Goal: Task Accomplishment & Management: Manage account settings

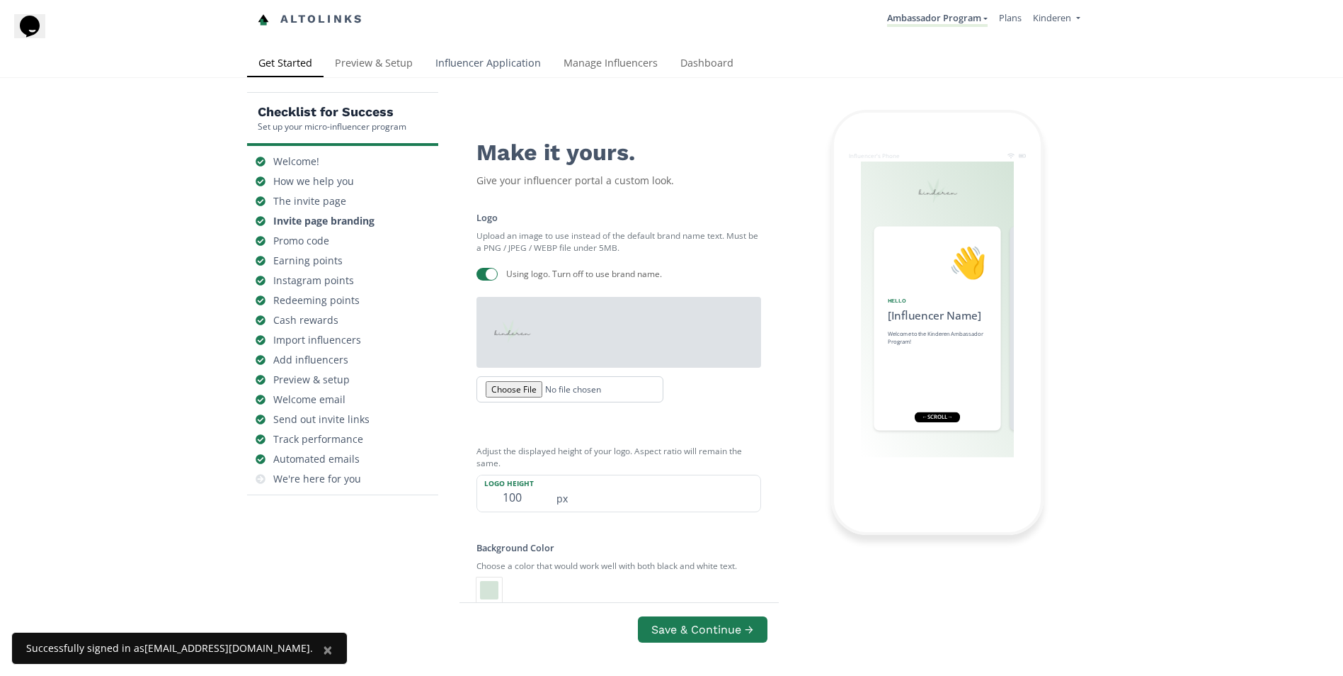
click at [491, 69] on link "Influencer Application" at bounding box center [488, 64] width 128 height 28
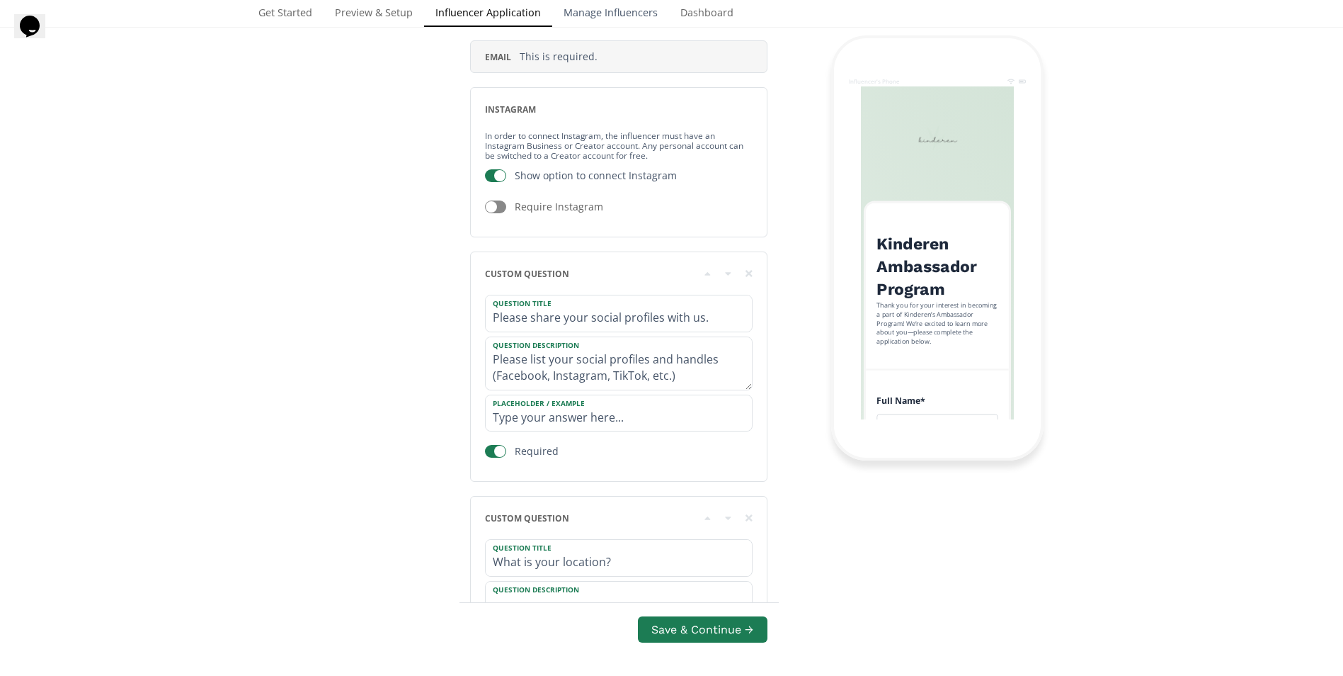
scroll to position [425, 0]
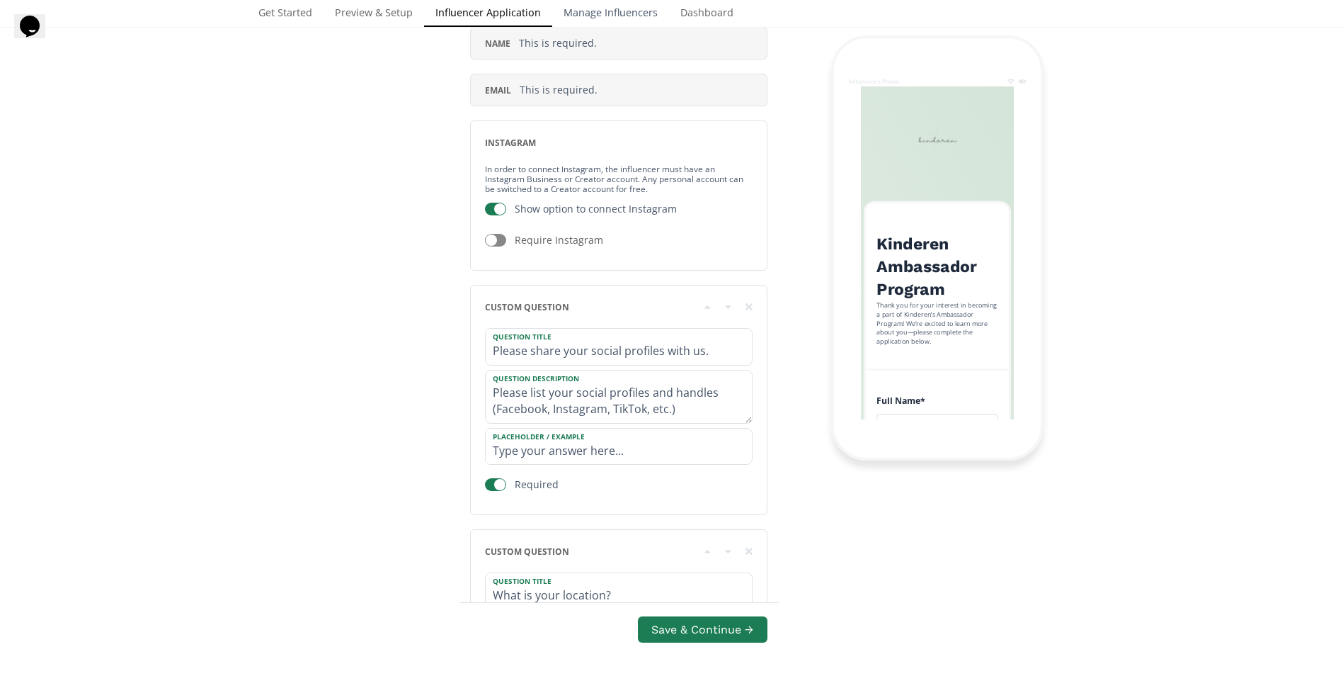
click at [610, 10] on link "Manage Influencers" at bounding box center [610, 14] width 117 height 28
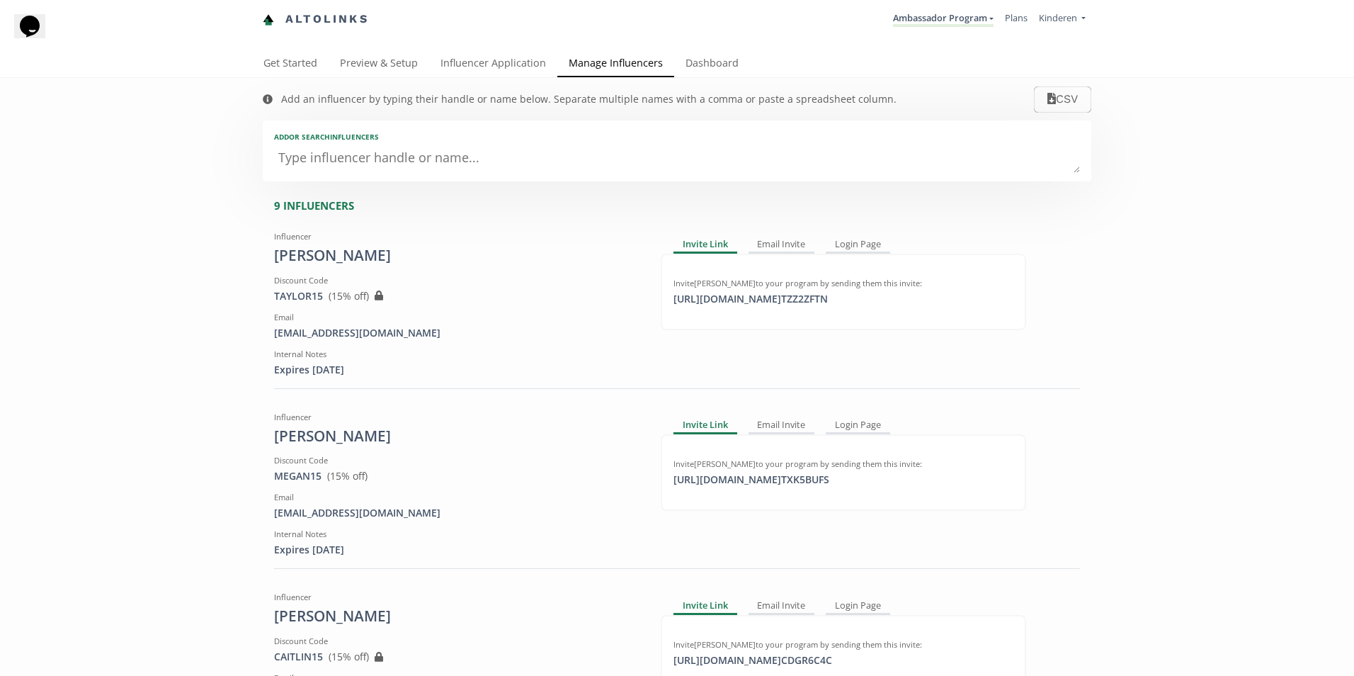
click at [356, 166] on textarea at bounding box center [677, 158] width 806 height 28
click at [482, 65] on link "Influencer Application" at bounding box center [493, 64] width 128 height 28
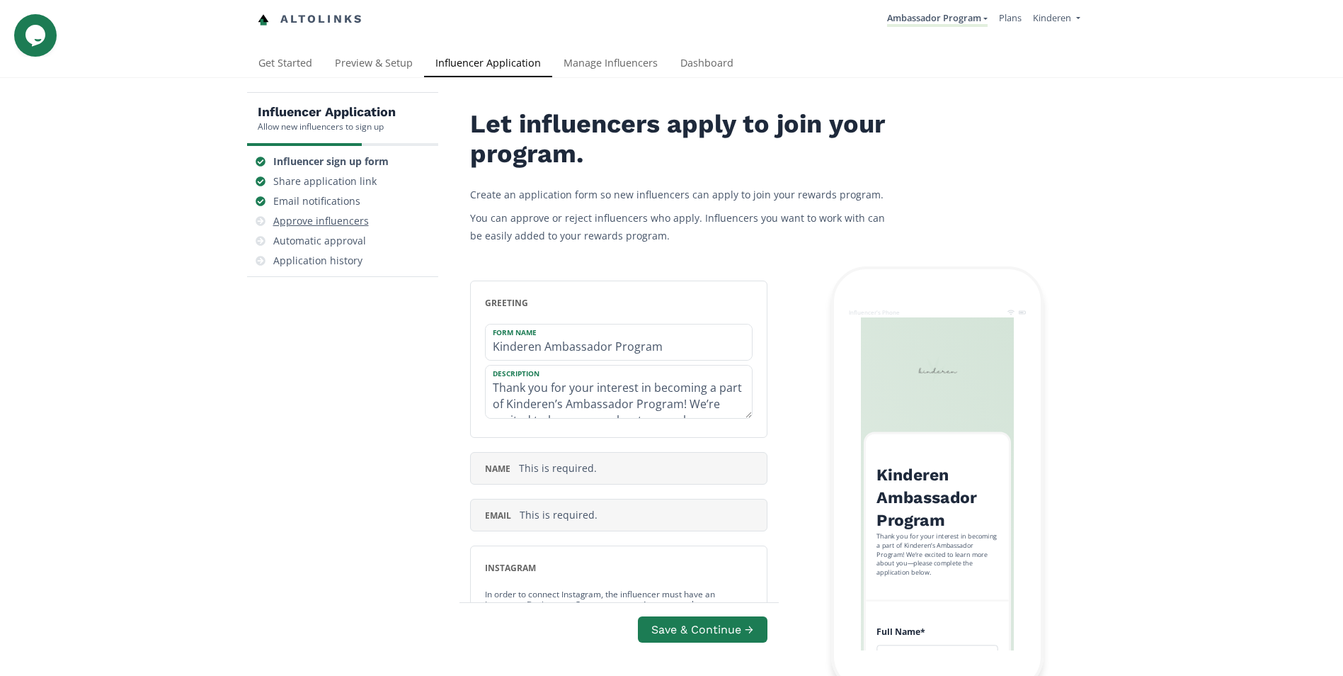
click at [360, 218] on div "Approve influencers" at bounding box center [321, 221] width 96 height 14
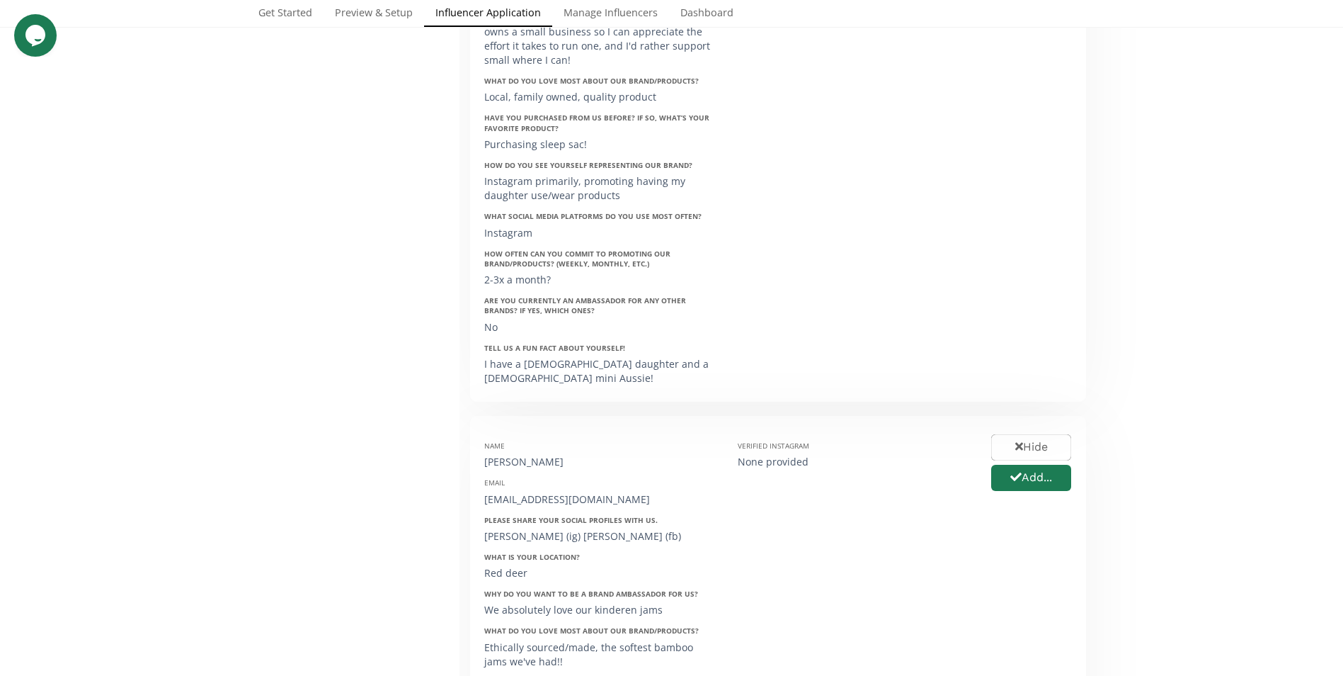
scroll to position [198, 0]
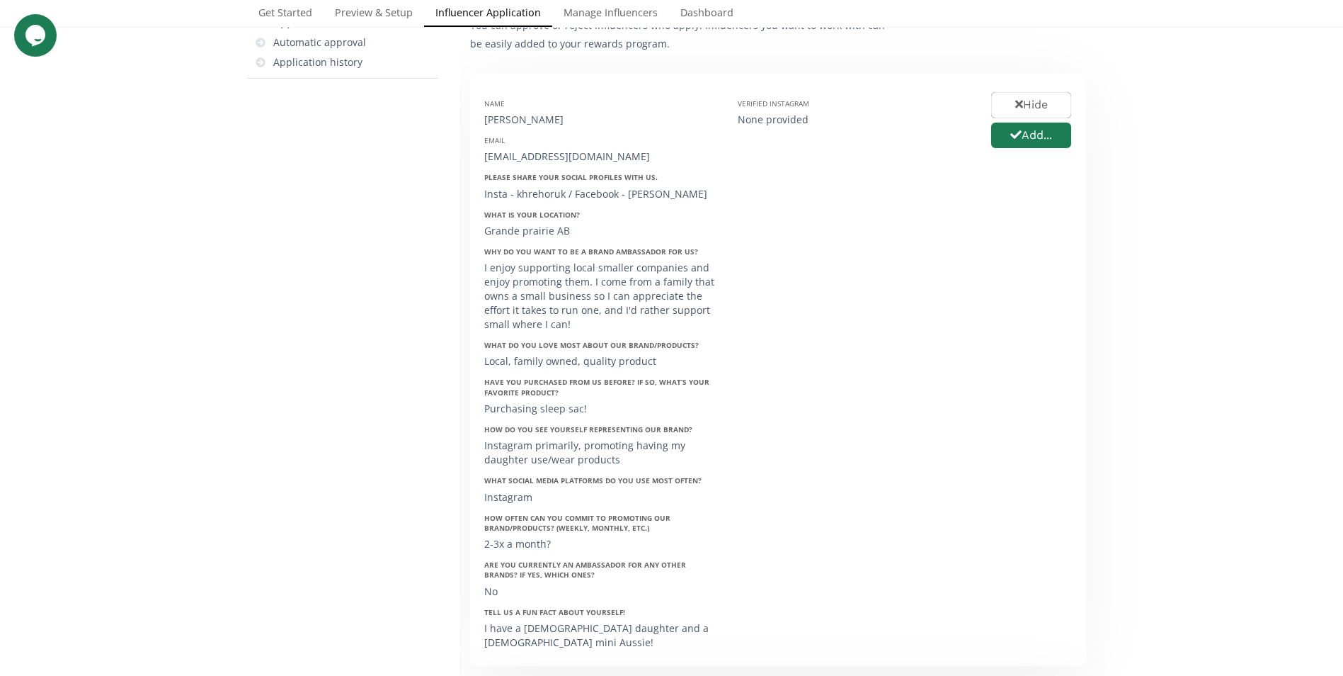
drag, startPoint x: 577, startPoint y: 118, endPoint x: 482, endPoint y: 125, distance: 95.8
click at [482, 125] on div "Name Kourtney Hrehoruk Email kourtneycommandeur19@gmail.com Please share your s…" at bounding box center [601, 370] width 254 height 564
copy div "Kourtney Hrehoruk"
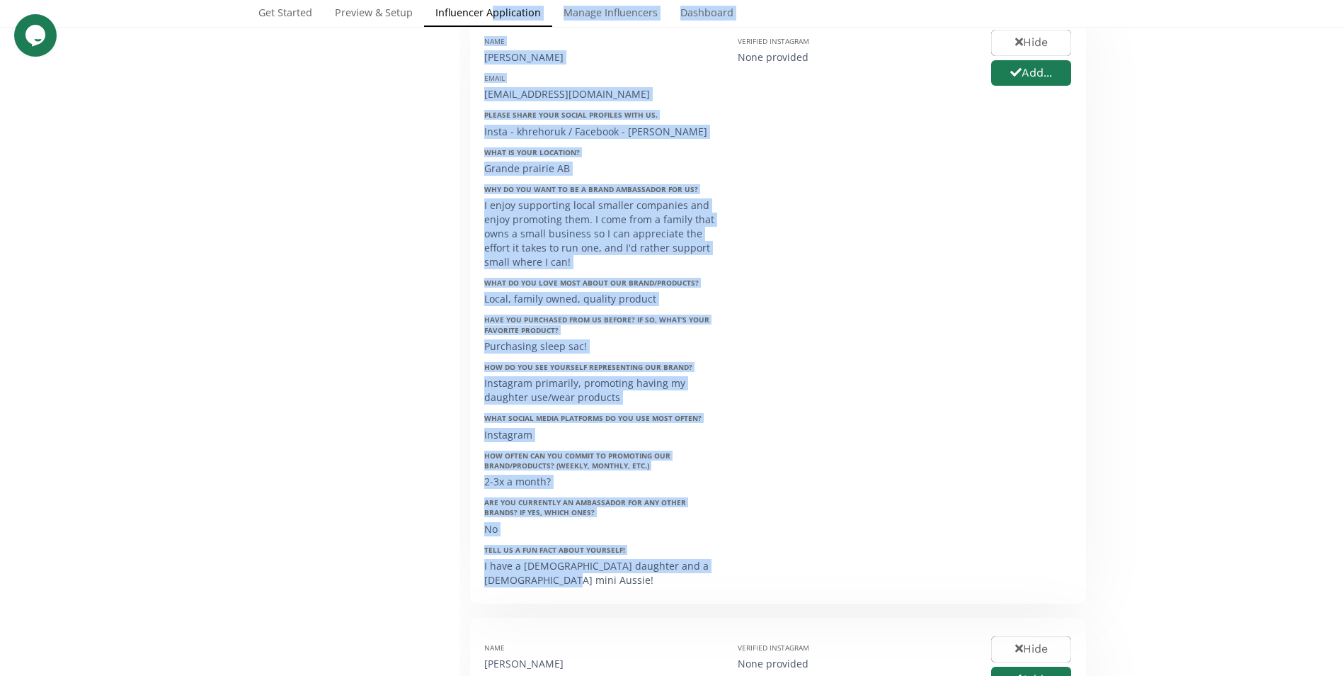
scroll to position [259, 0]
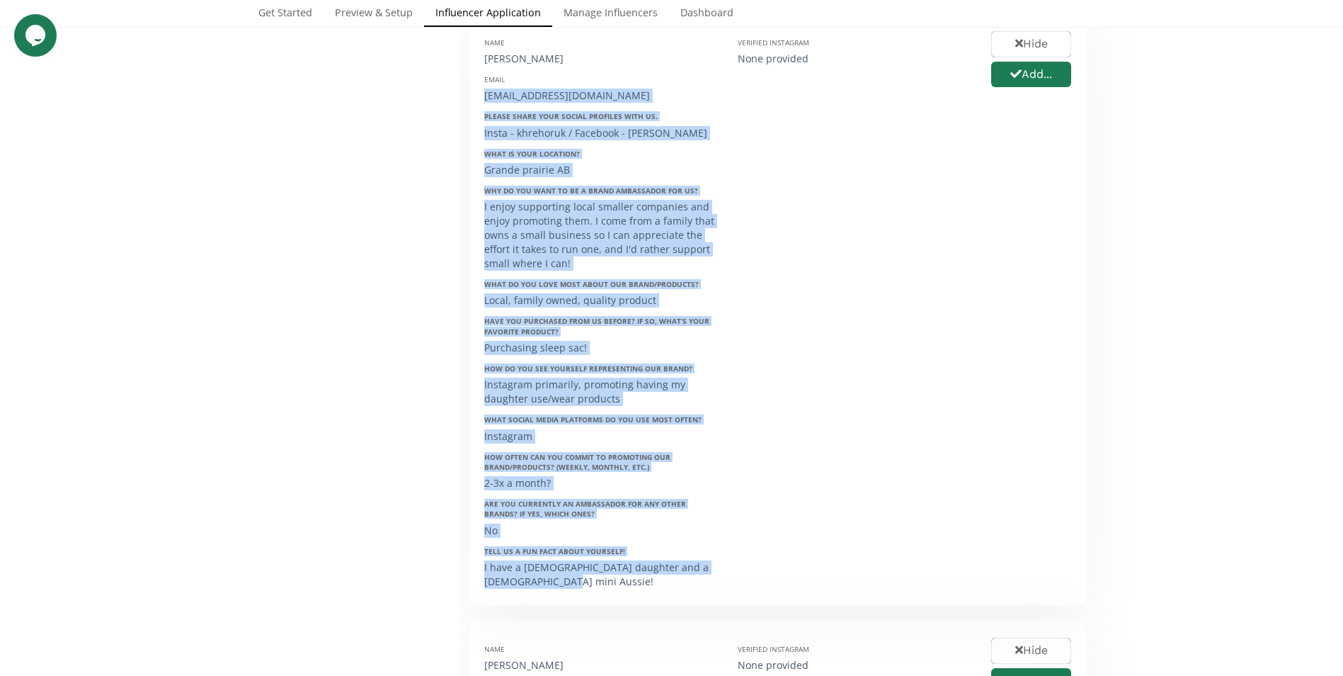
drag, startPoint x: 548, startPoint y: 506, endPoint x: 481, endPoint y: 91, distance: 420.4
click at [481, 91] on div "Name Kourtney Hrehoruk Email kourtneycommandeur19@gmail.com Please share your s…" at bounding box center [601, 309] width 254 height 564
copy div "kourtneycommandeur19@gmail.com Please share your social profiles with us. Insta…"
click at [634, 346] on div "Purchasing sleep sac!" at bounding box center [600, 348] width 232 height 14
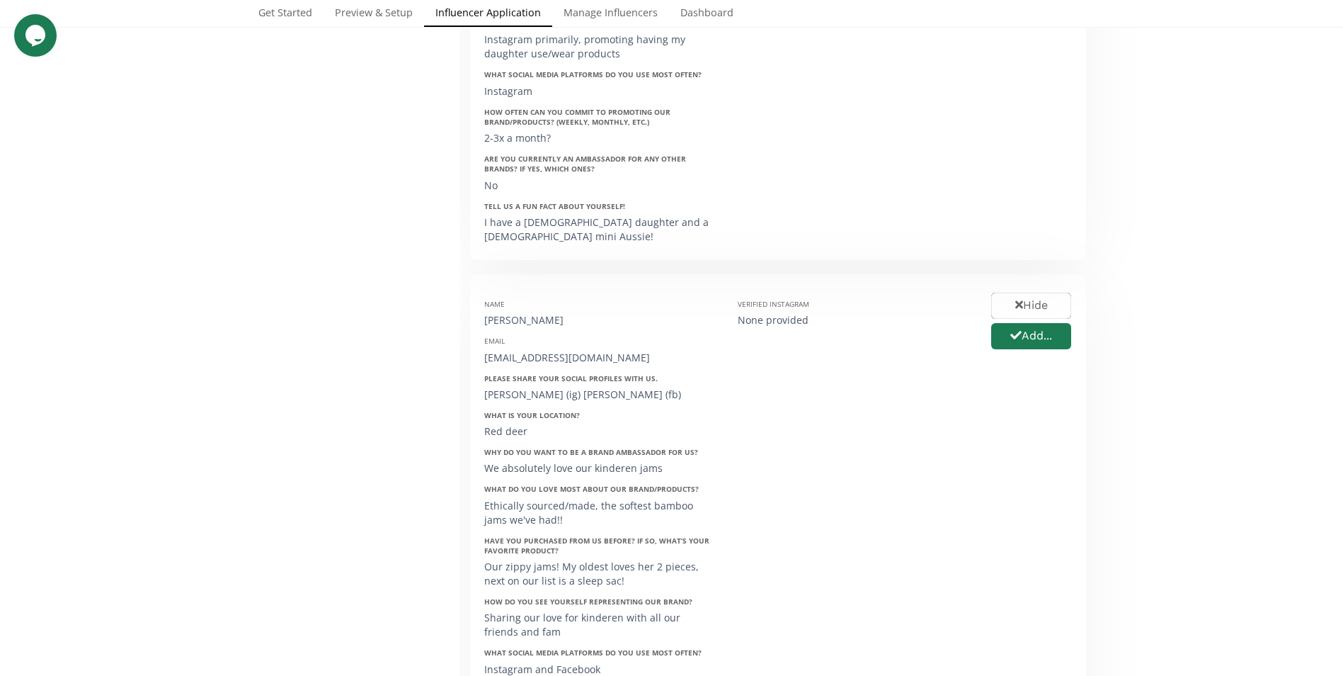
scroll to position [613, 0]
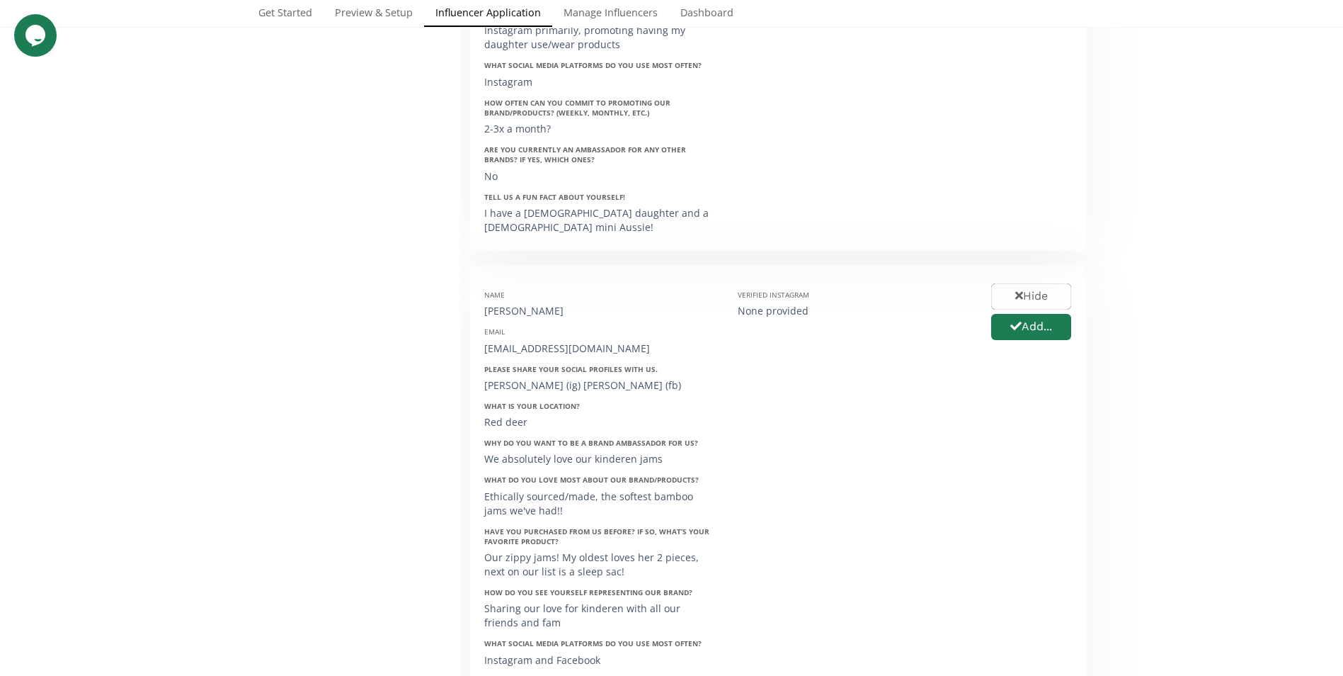
drag, startPoint x: 565, startPoint y: 312, endPoint x: 474, endPoint y: 314, distance: 91.4
click at [474, 314] on div "Name Rachel Buckland Email rachelbuckland12@hotmail.com Please share your socia…" at bounding box center [601, 546] width 254 height 535
drag, startPoint x: 474, startPoint y: 314, endPoint x: 615, endPoint y: 344, distance: 144.0
click at [665, 353] on div "rachelbuckland12@hotmail.com" at bounding box center [600, 348] width 232 height 14
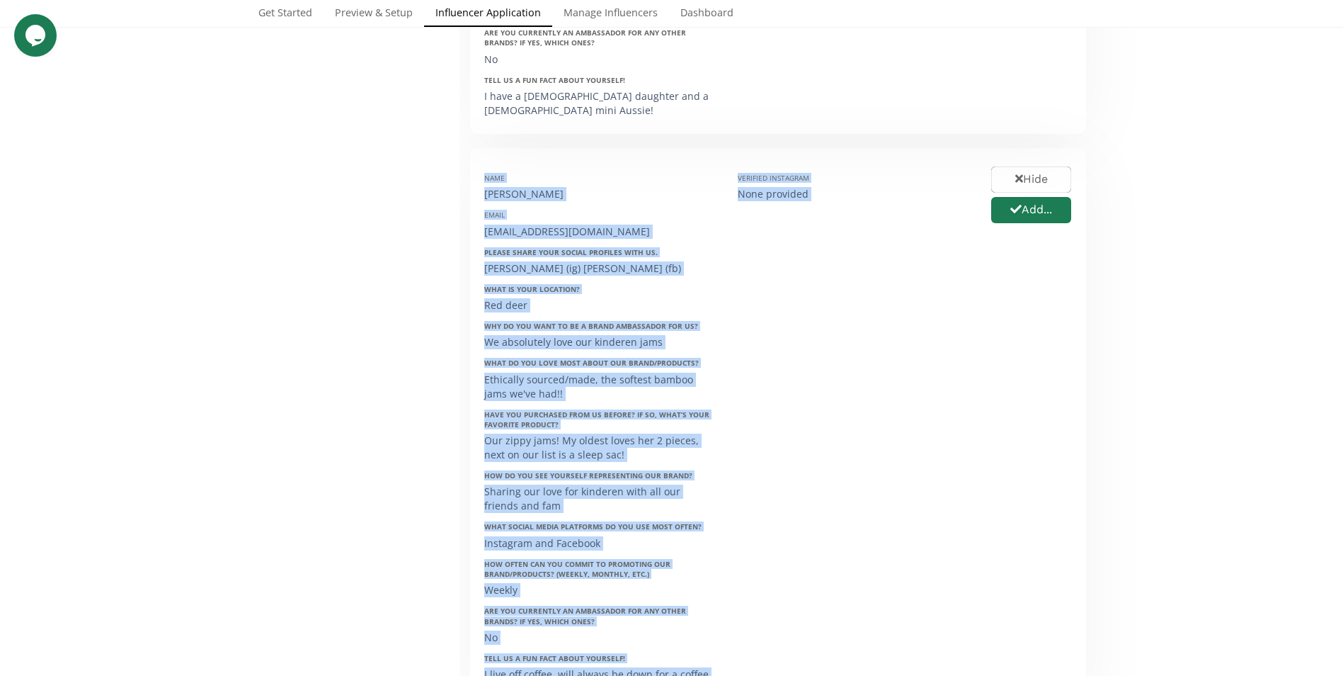
scroll to position [860, 0]
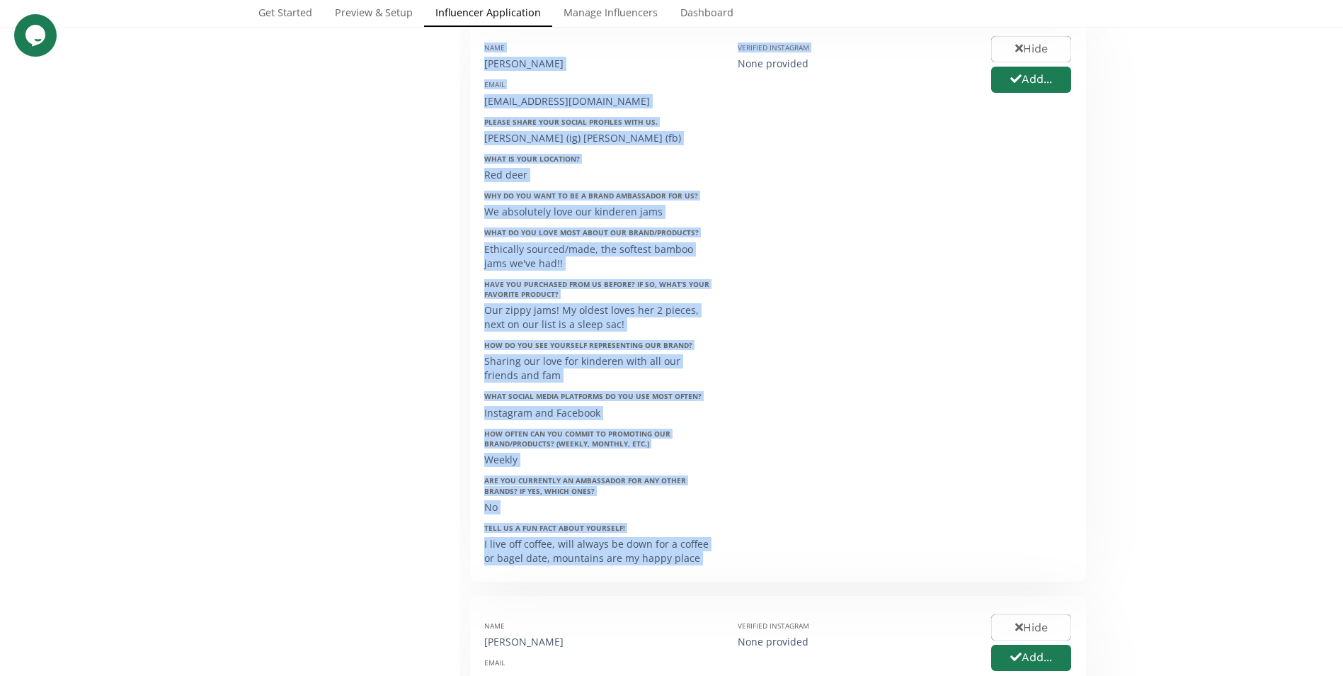
drag, startPoint x: 484, startPoint y: 295, endPoint x: 729, endPoint y: 566, distance: 365.0
click at [729, 566] on div "Name Rachel Buckland Email rachelbuckland12@hotmail.com Please share your socia…" at bounding box center [778, 299] width 609 height 535
copy div "Name Rachel Buckland Email rachelbuckland12@hotmail.com Please share your socia…"
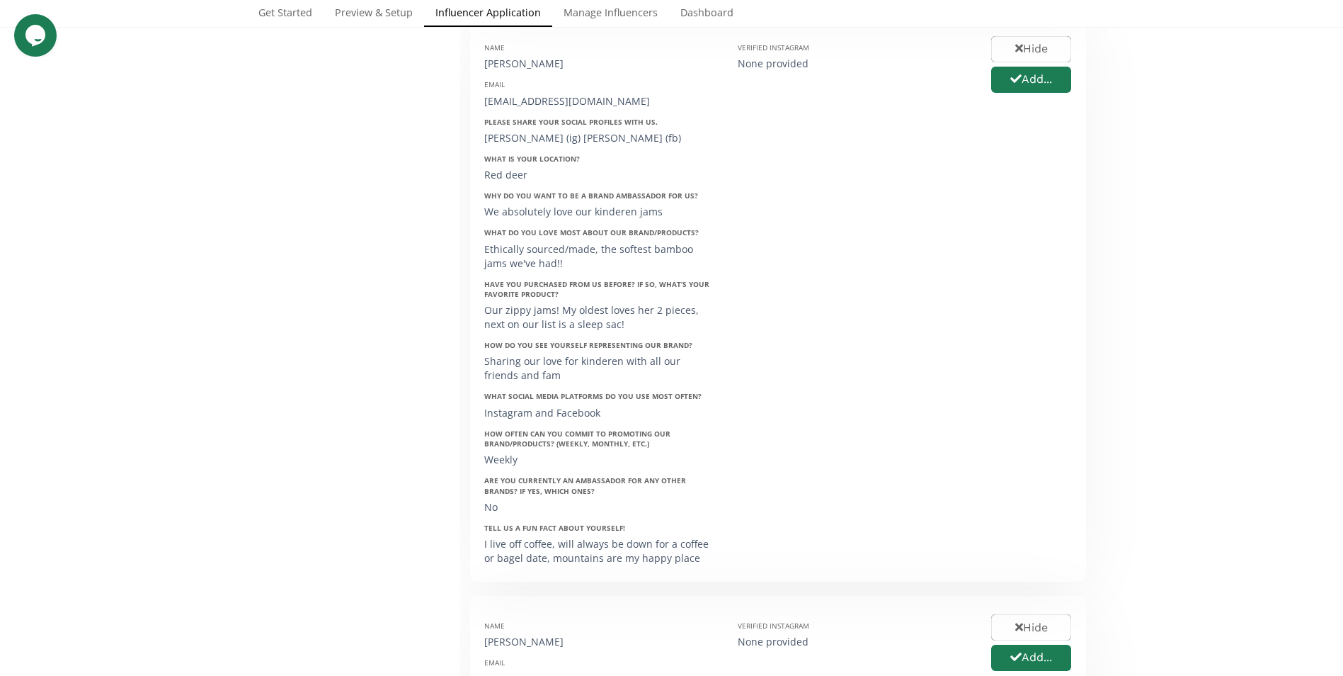
click at [961, 428] on div "Verified Instagram None provided" at bounding box center [854, 299] width 254 height 535
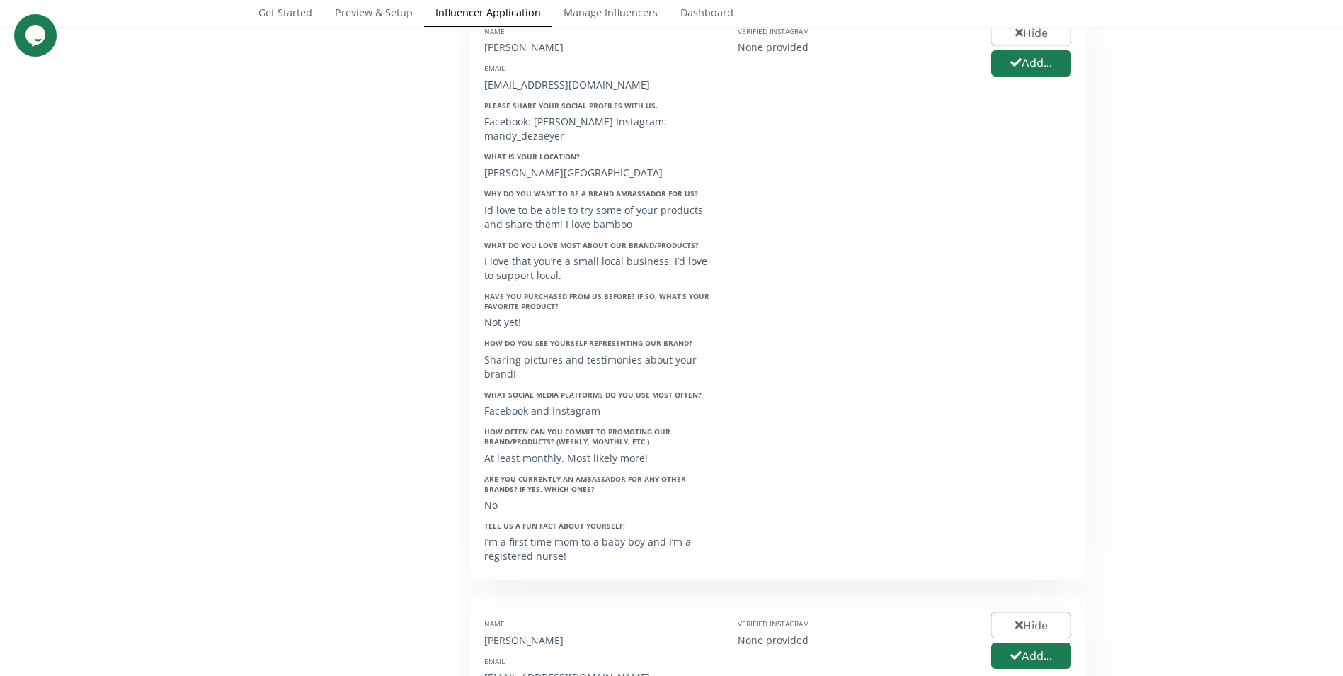
scroll to position [1469, 0]
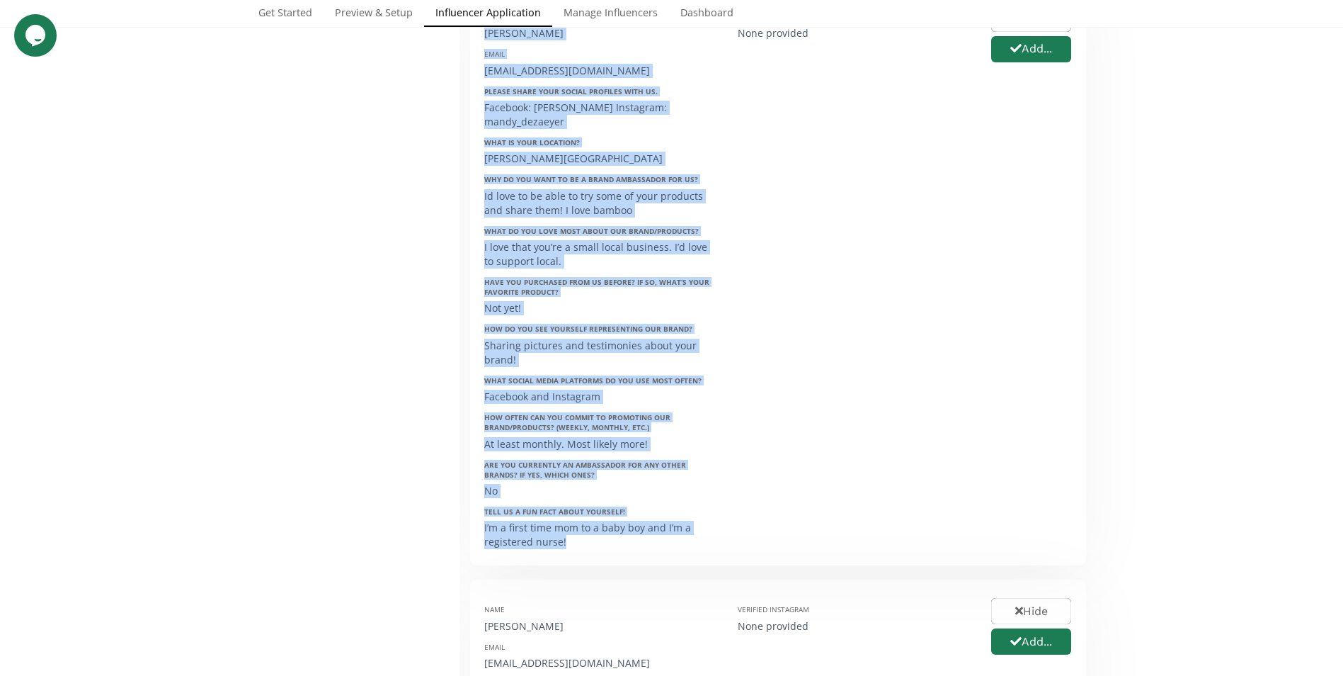
drag, startPoint x: 486, startPoint y: 215, endPoint x: 702, endPoint y: 545, distance: 395.4
click at [702, 545] on div "Name Amanda Dezaeyer Email amandadezaeyer@gmail.com Please share your social pr…" at bounding box center [601, 276] width 254 height 550
copy div "Amanda Dezaeyer Email amandadezaeyer@gmail.com Please share your social profile…"
click at [696, 399] on div "Facebook and Instagram" at bounding box center [600, 396] width 232 height 14
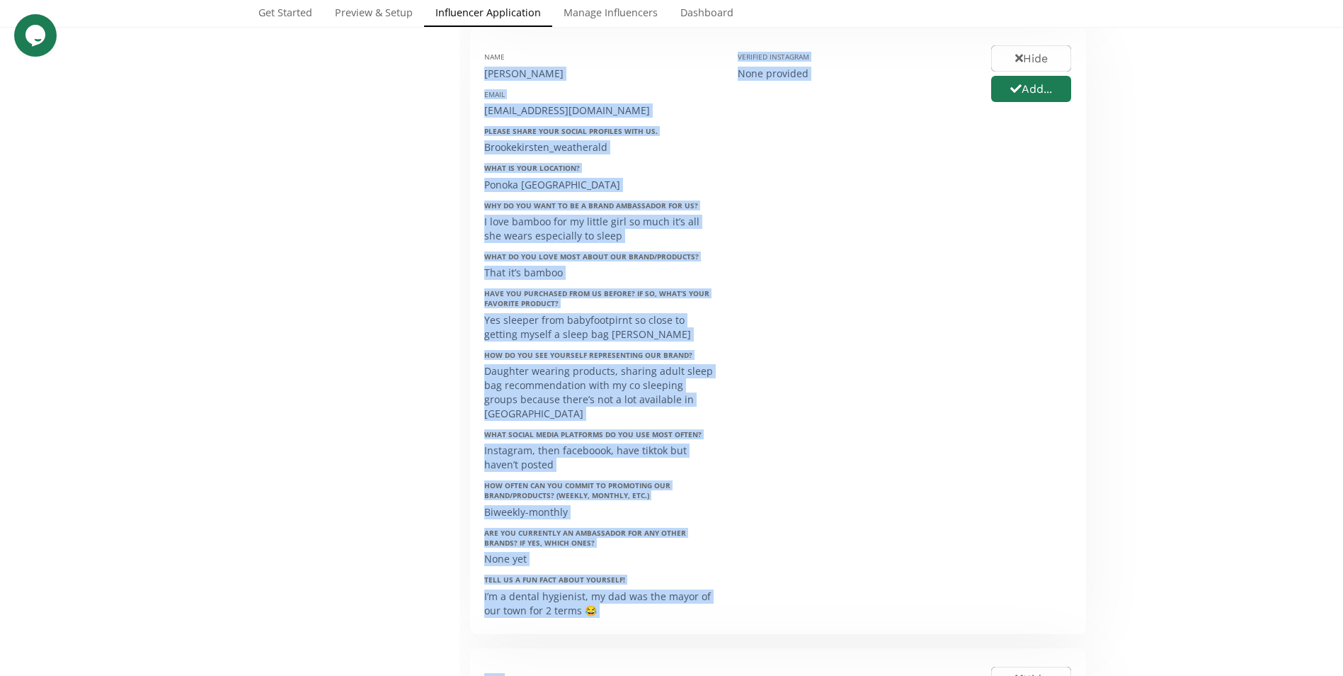
scroll to position [2034, 0]
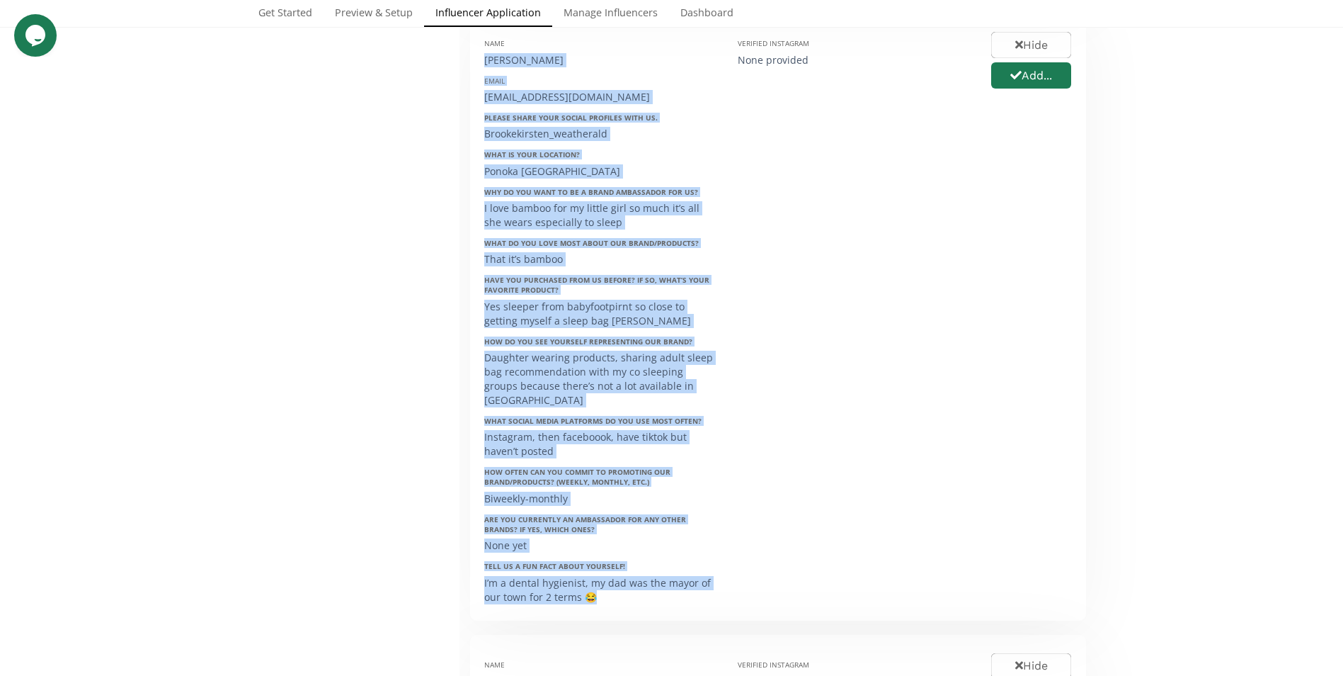
drag, startPoint x: 485, startPoint y: 199, endPoint x: 669, endPoint y: 592, distance: 434.0
click at [669, 592] on div "Name Brooke Weatherald Email brooke.weatherald112@gmail.com Please share your s…" at bounding box center [778, 316] width 616 height 606
copy div "Brooke Weatherald Email brooke.weatherald112@gmail.com Please share your social…"
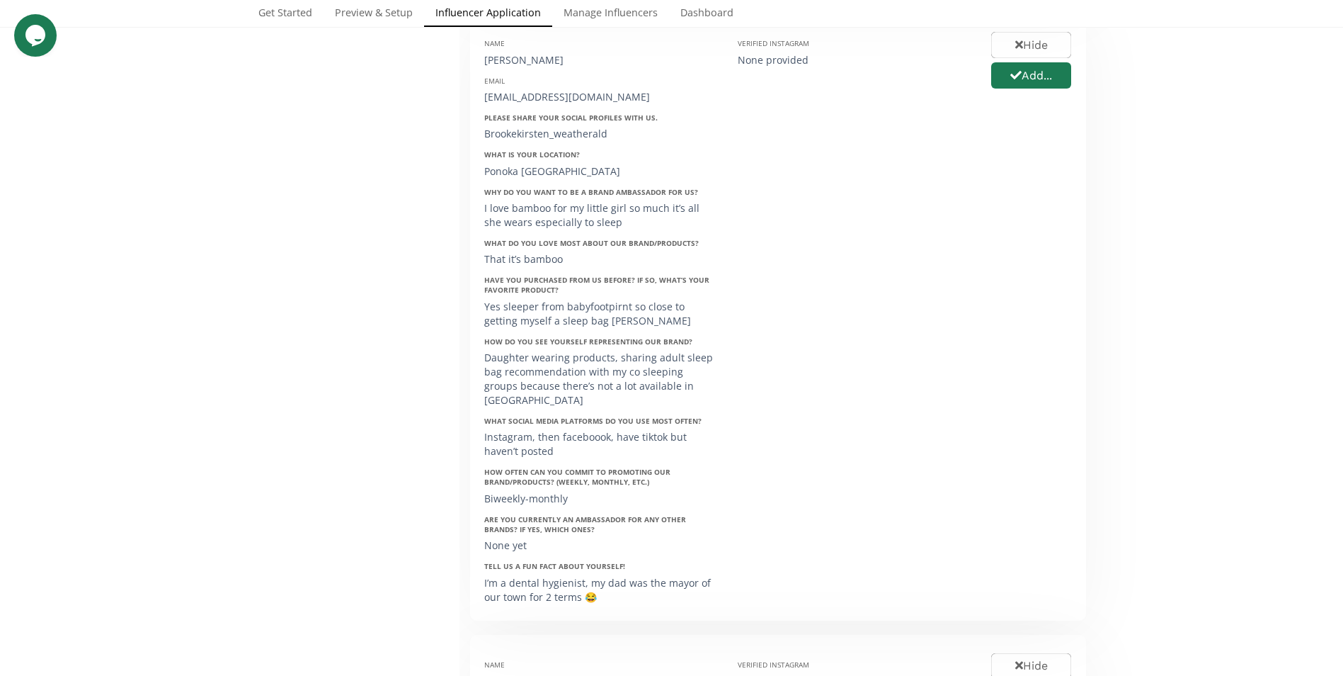
click at [834, 489] on div "Verified Instagram None provided" at bounding box center [854, 317] width 254 height 578
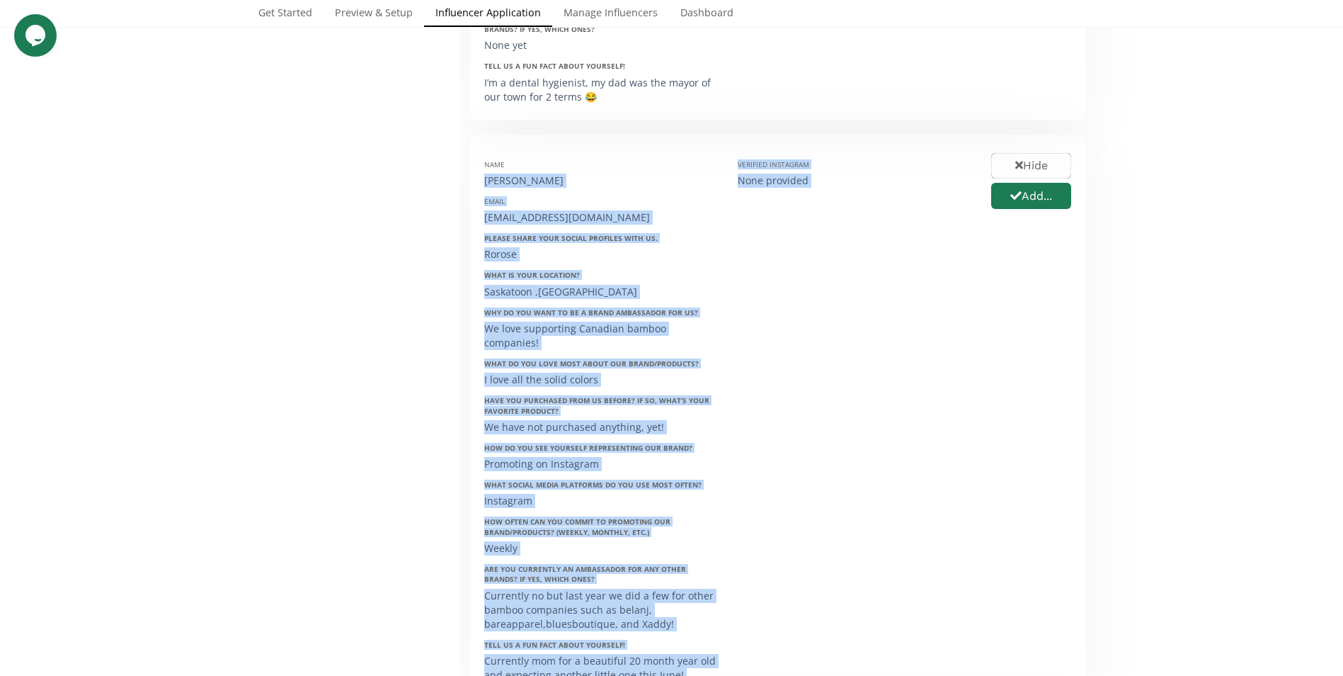
scroll to position [2587, 0]
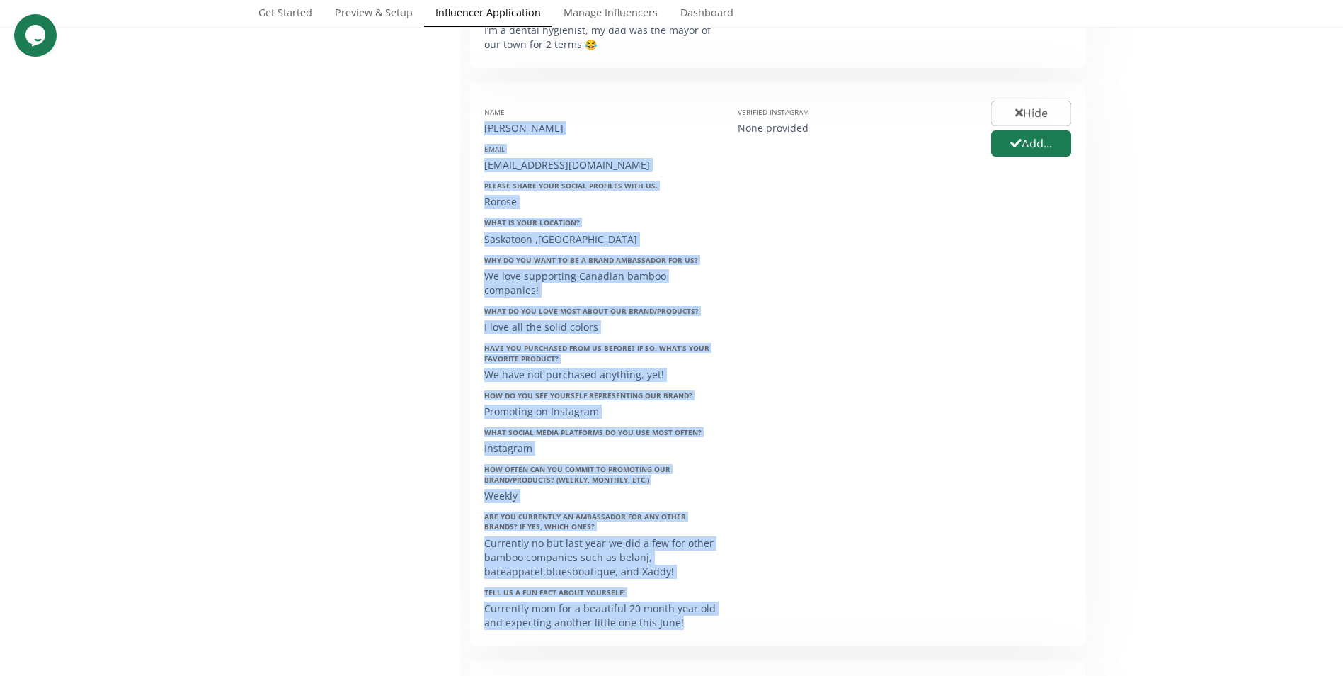
drag, startPoint x: 484, startPoint y: 382, endPoint x: 722, endPoint y: 598, distance: 320.8
click at [722, 598] on div "Name Roanna Rosette Email rosette1072@gmail.com Please share your social profil…" at bounding box center [601, 363] width 254 height 535
drag, startPoint x: 722, startPoint y: 598, endPoint x: 623, endPoint y: 586, distance: 99.2
copy div "Roanna Rosette Email rosette1072@gmail.com Please share your social profiles wi…"
click at [707, 368] on div "We have not purchased anything, yet!" at bounding box center [600, 375] width 232 height 14
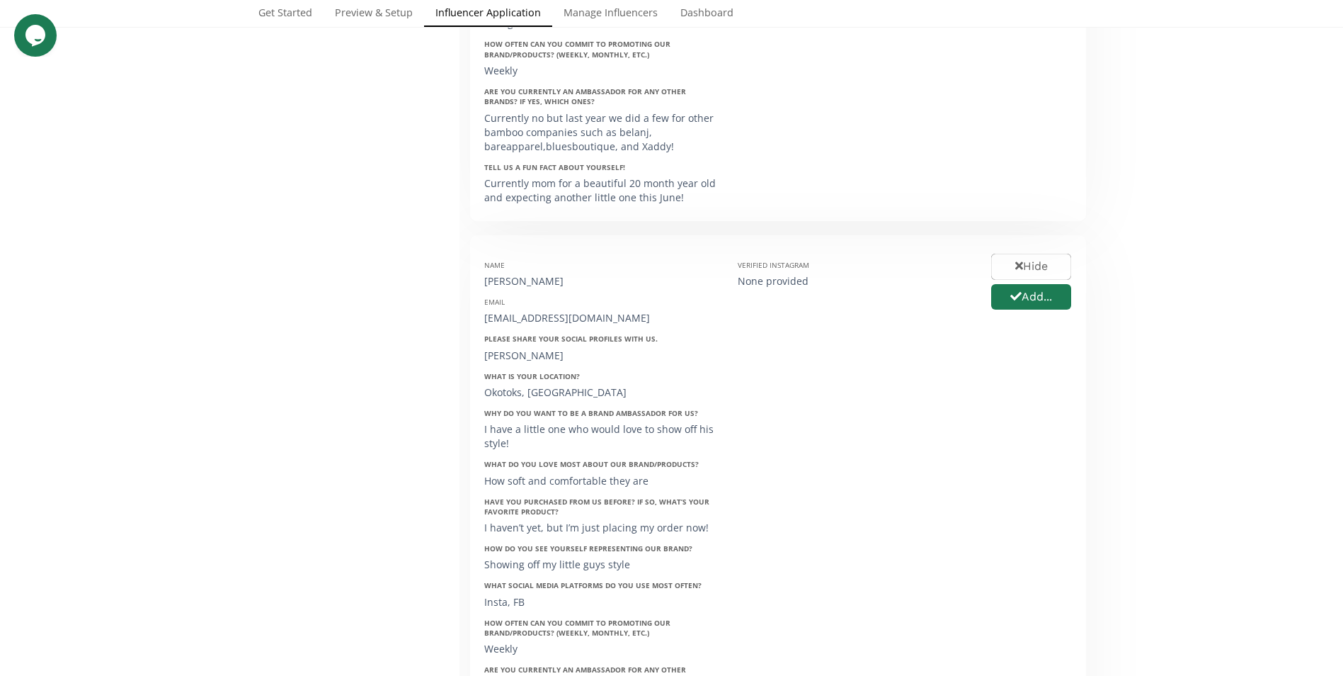
scroll to position [3153, 0]
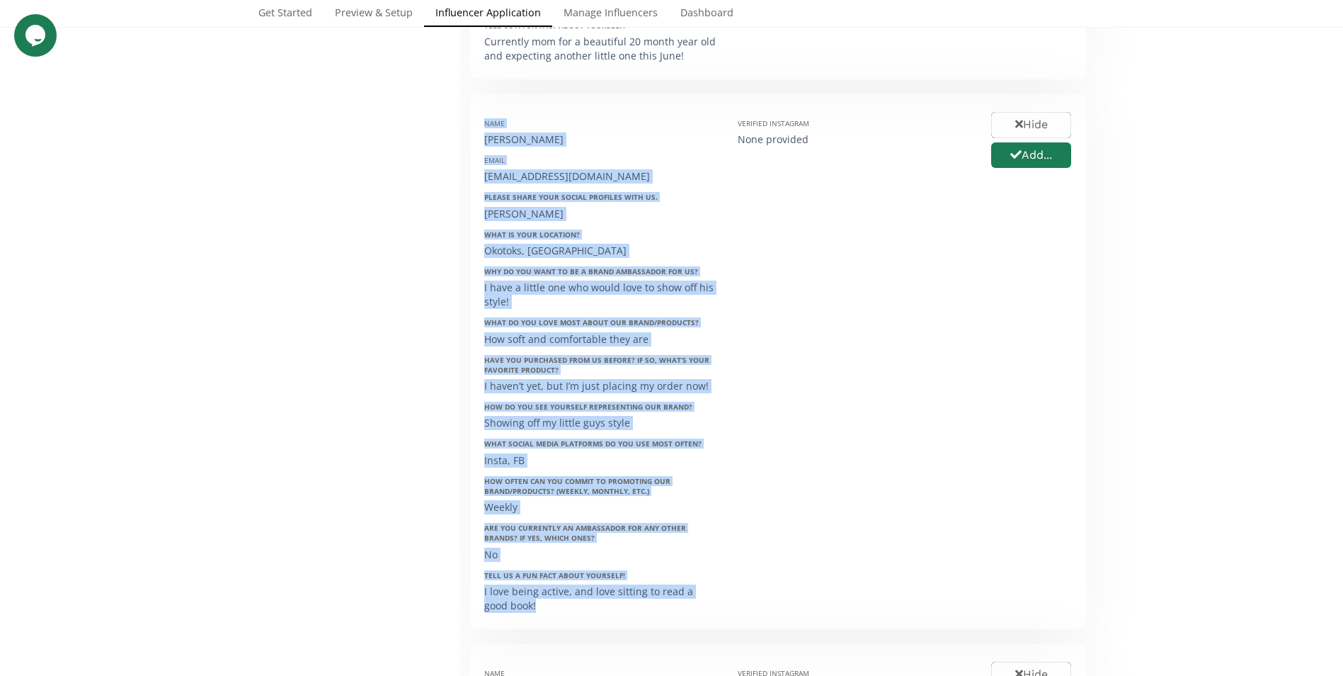
drag, startPoint x: 484, startPoint y: 93, endPoint x: 712, endPoint y: 585, distance: 541.5
click at [712, 585] on div "Name Taylor Mcilwrick Email taylormcilwrick@gmail.com Please share your social …" at bounding box center [601, 361] width 254 height 507
copy div "Name Taylor Mcilwrick Email taylormcilwrick@gmail.com Please share your social …"
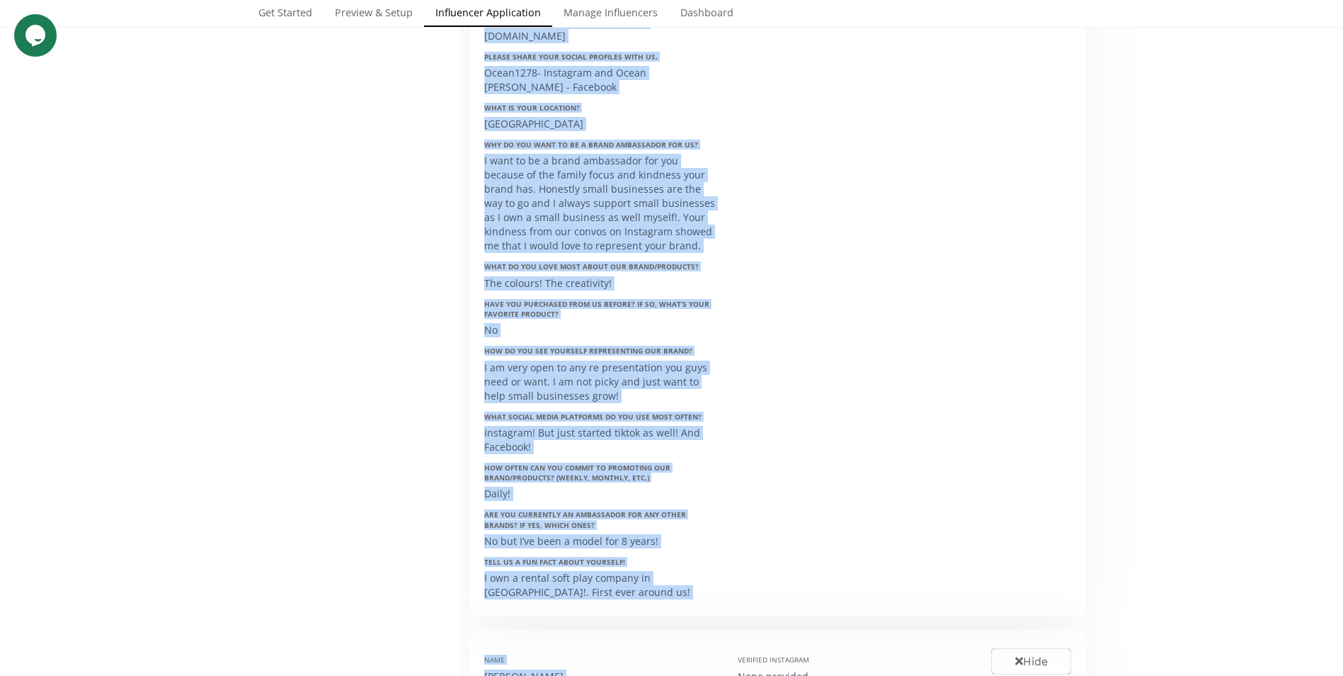
scroll to position [3874, 0]
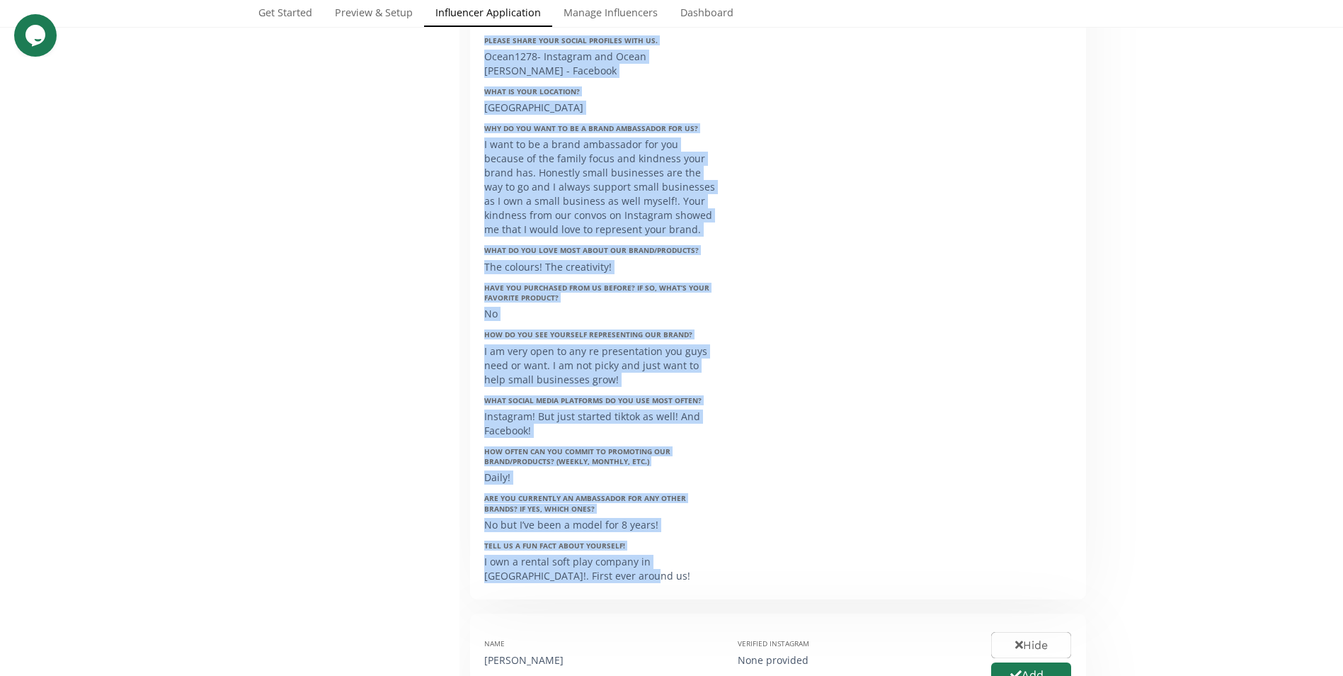
drag, startPoint x: 484, startPoint y: 289, endPoint x: 682, endPoint y: 537, distance: 317.4
click at [682, 537] on div "Name Ocean Pratt Email ocean.pratt@hotmail.com Please share your social profile…" at bounding box center [601, 260] width 254 height 649
copy div "Name Ocean Pratt Email ocean.pratt@hotmail.com Please share your social profile…"
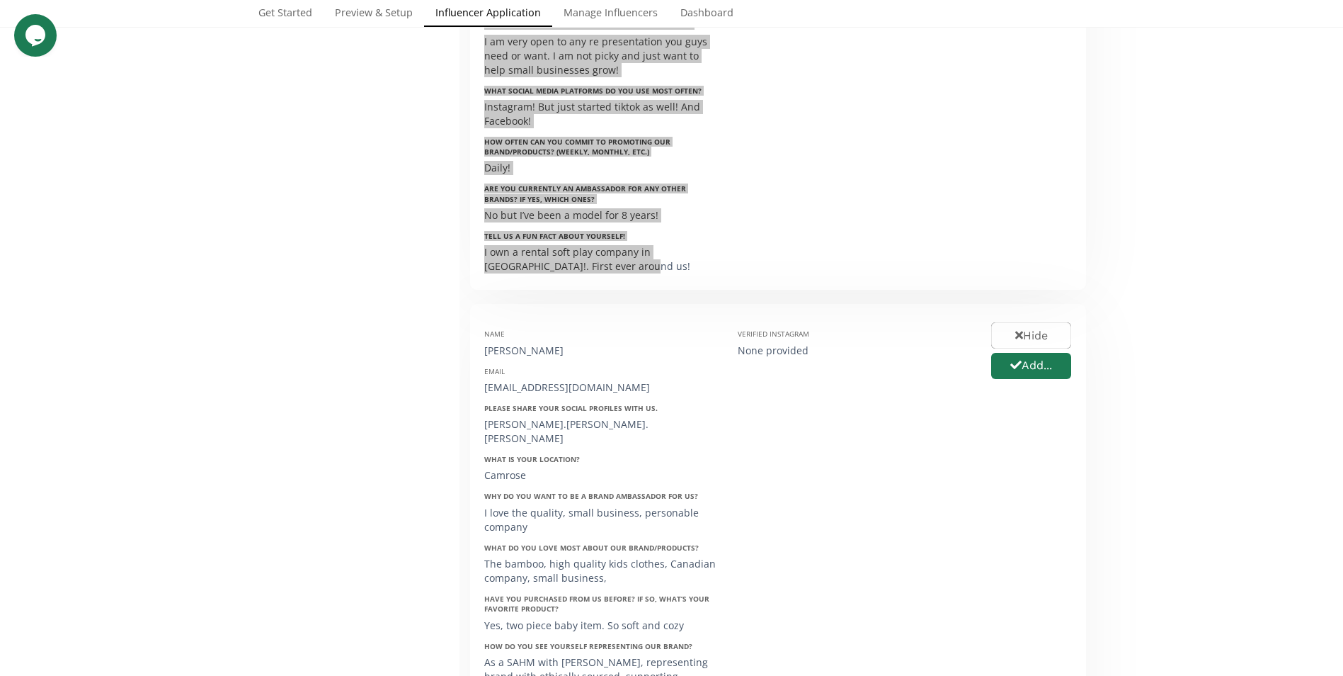
scroll to position [4228, 0]
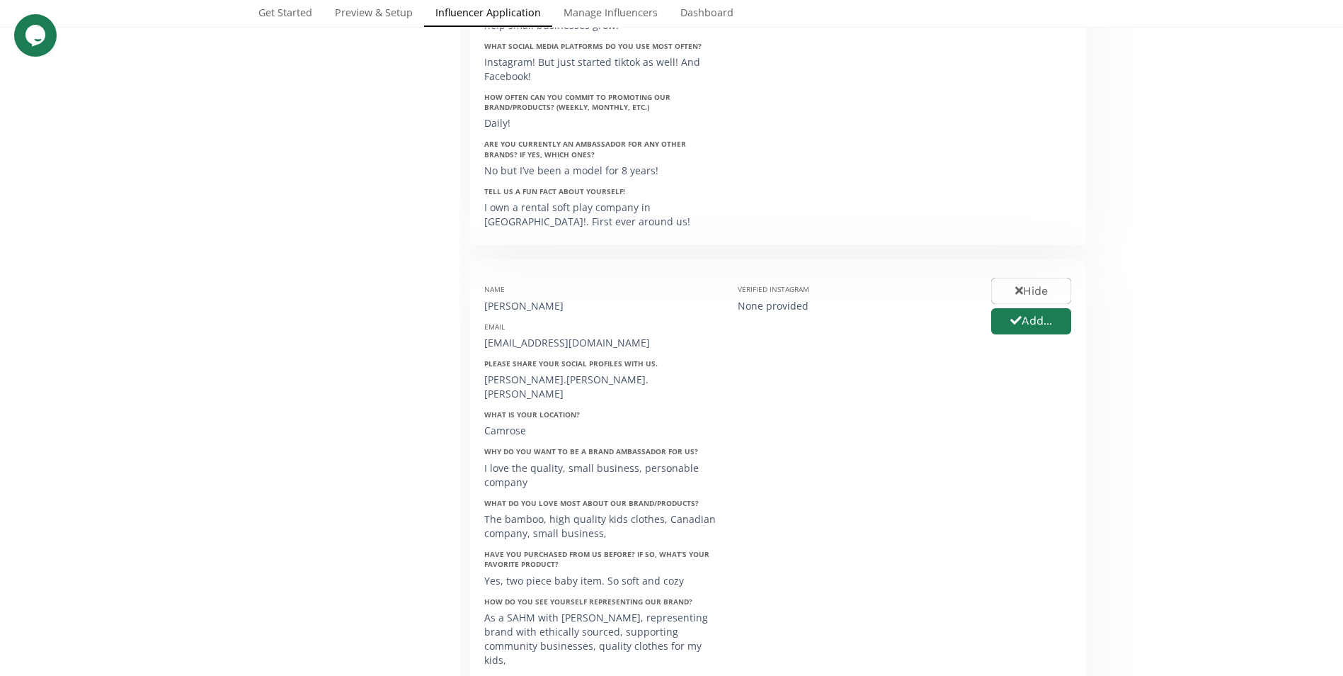
click at [484, 299] on div "Teresa stuber" at bounding box center [600, 306] width 232 height 14
click at [484, 284] on div "Name" at bounding box center [600, 289] width 232 height 10
click at [487, 284] on div "Name" at bounding box center [600, 289] width 232 height 10
click at [486, 284] on div "Name" at bounding box center [600, 289] width 232 height 10
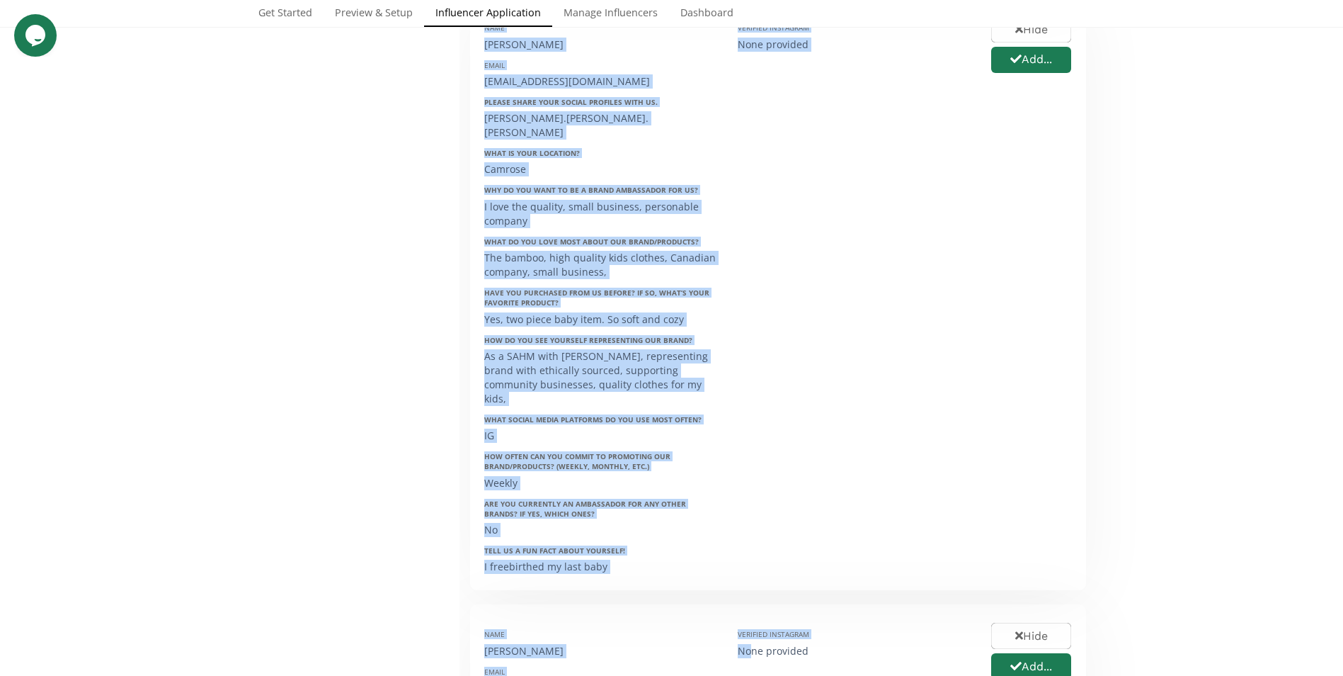
scroll to position [4499, 0]
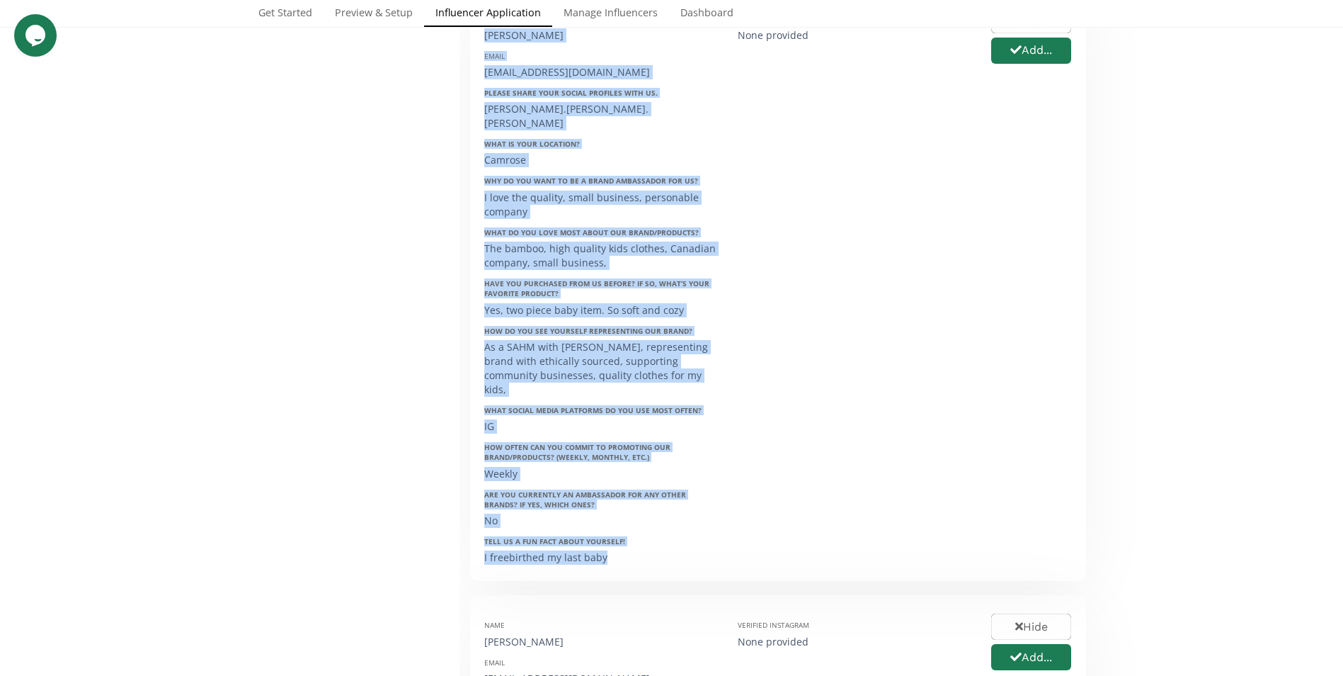
drag, startPoint x: 484, startPoint y: 247, endPoint x: 640, endPoint y: 493, distance: 290.9
click at [640, 493] on div "Name Teresa stuber Email teestuby@gmail.com Please share your social profiles w…" at bounding box center [601, 285] width 254 height 564
copy div "Name Teresa stuber Email teestuby@gmail.com Please share your social profiles w…"
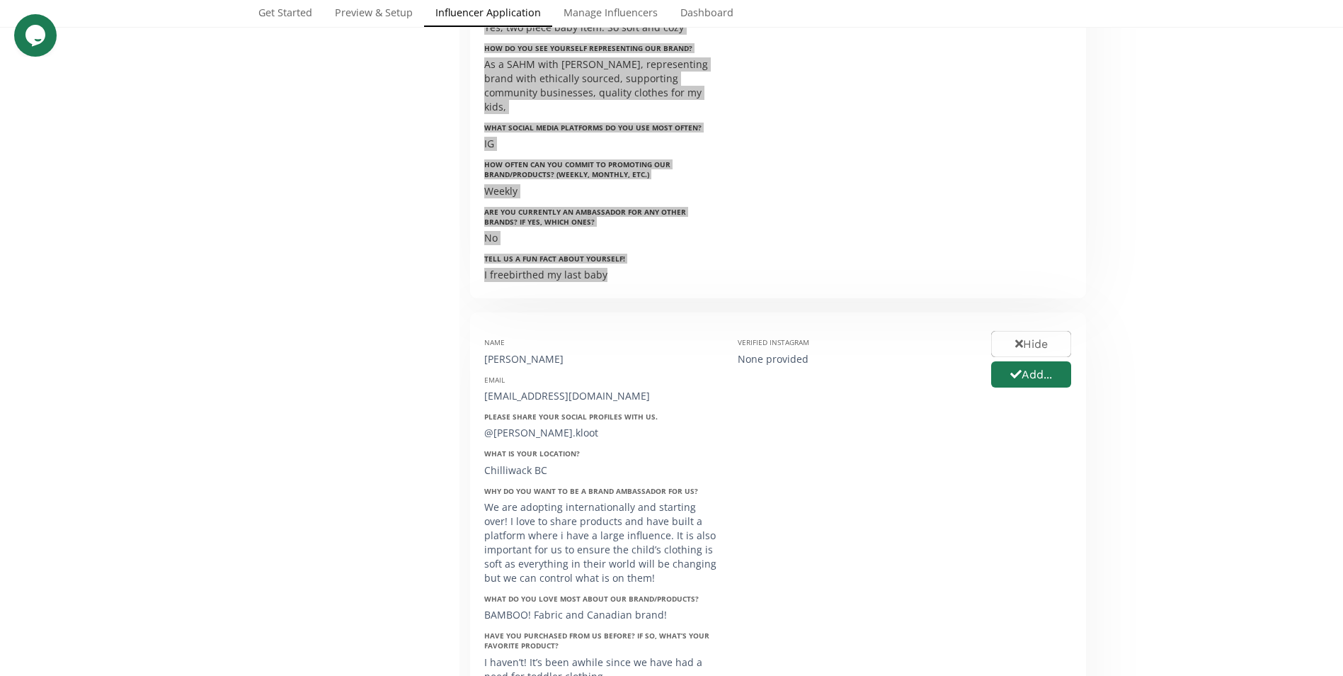
scroll to position [4782, 0]
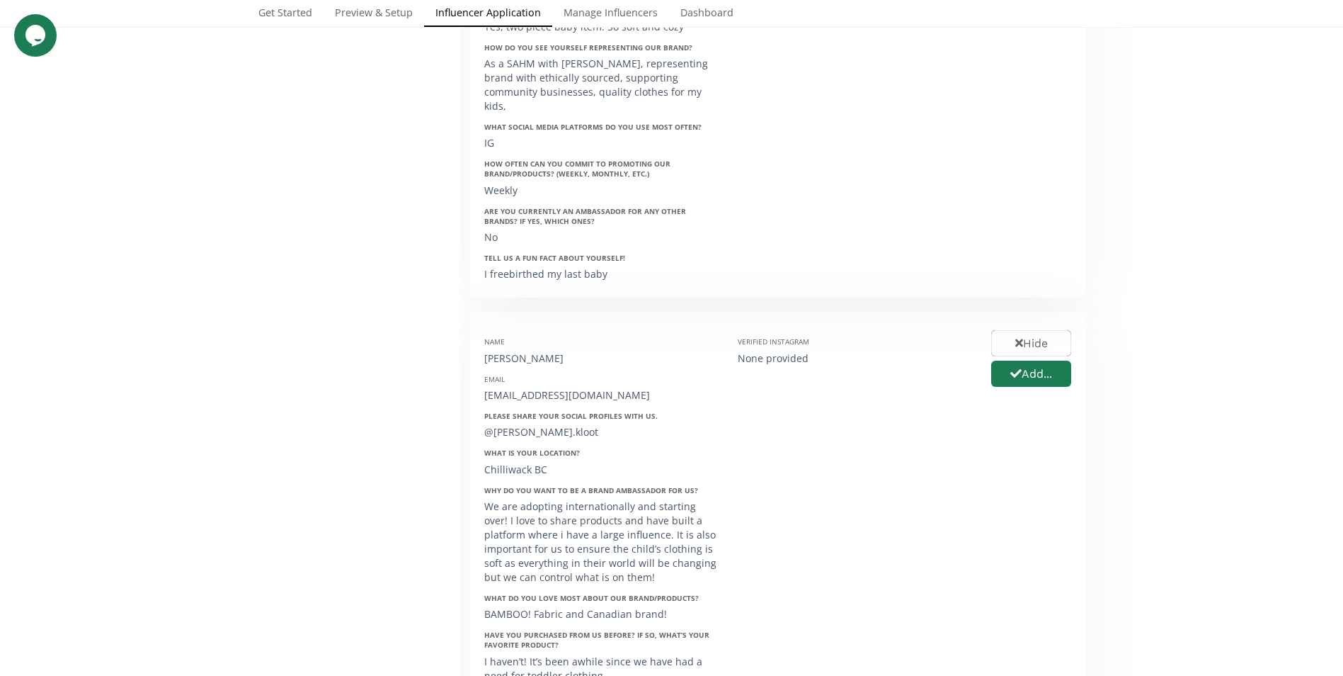
click at [485, 336] on div "Name" at bounding box center [600, 341] width 232 height 10
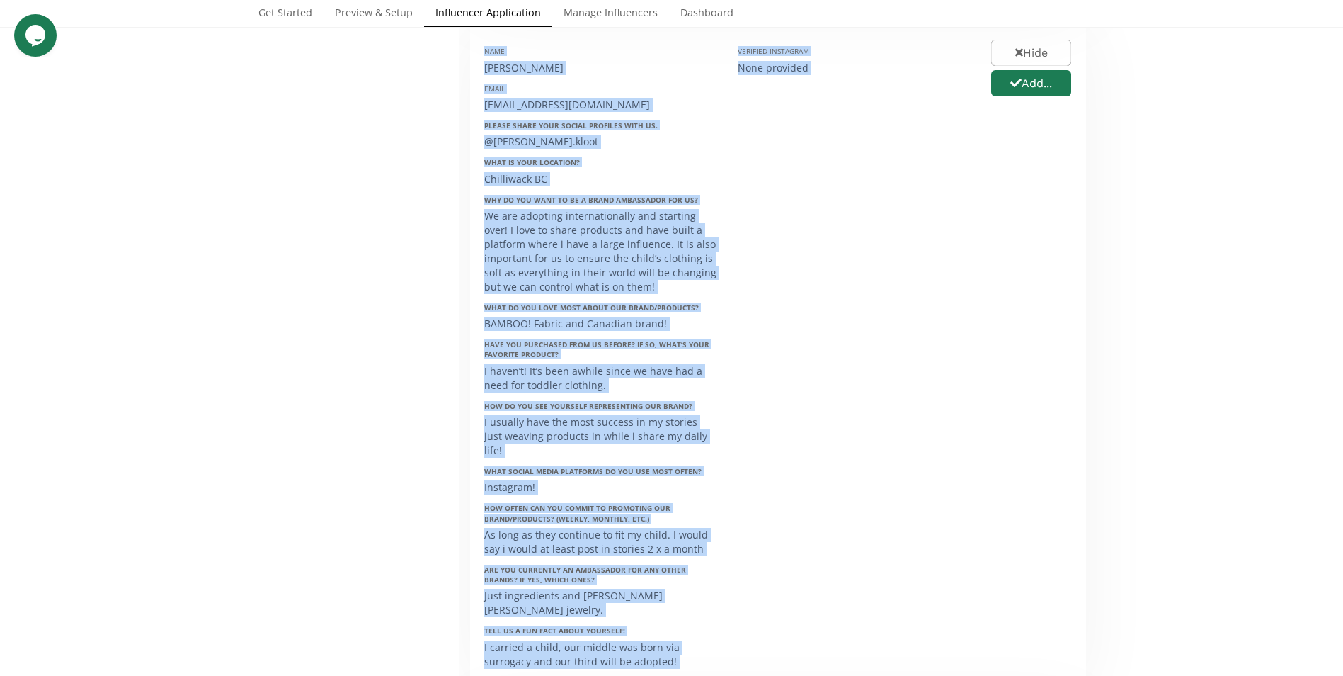
scroll to position [5103, 0]
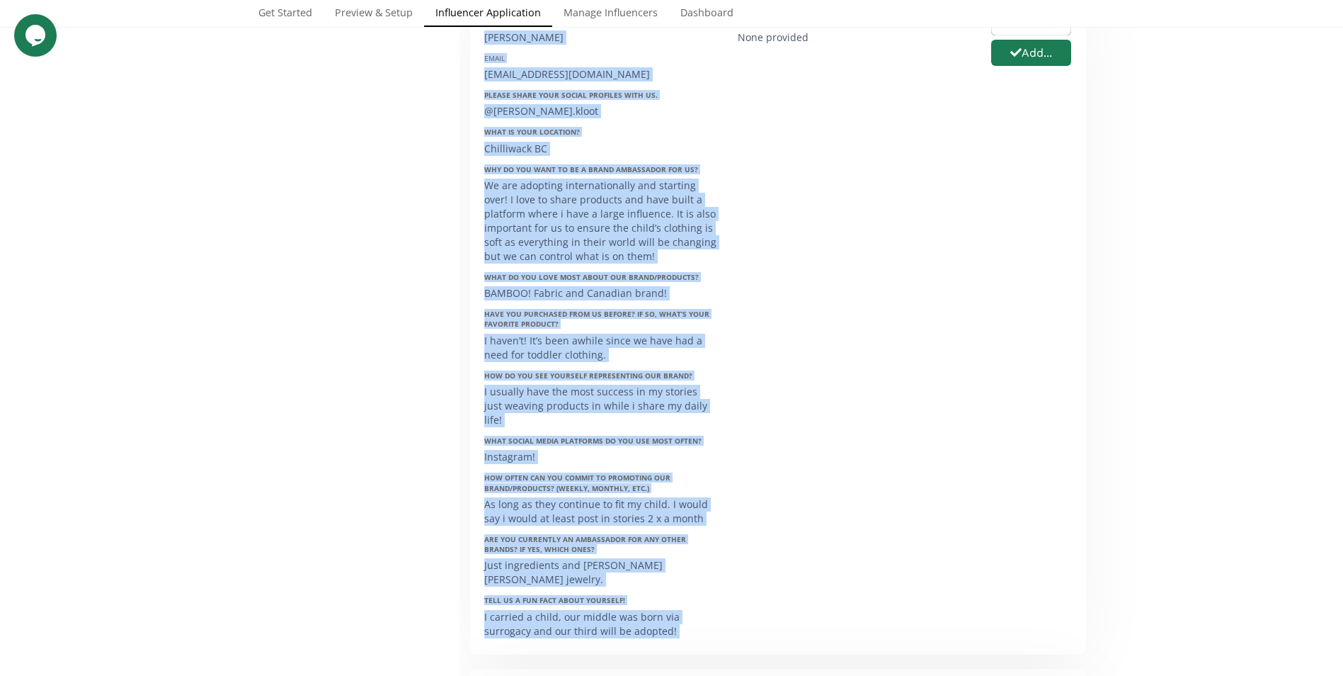
drag, startPoint x: 485, startPoint y: 272, endPoint x: 678, endPoint y: 537, distance: 328.5
click at [678, 537] on div "Name Angela Kloot Email kooymanang@gmail.com Please share your social profiles …" at bounding box center [601, 322] width 254 height 634
copy div "Name Angela Kloot Email kooymanang@gmail.com Please share your social profiles …"
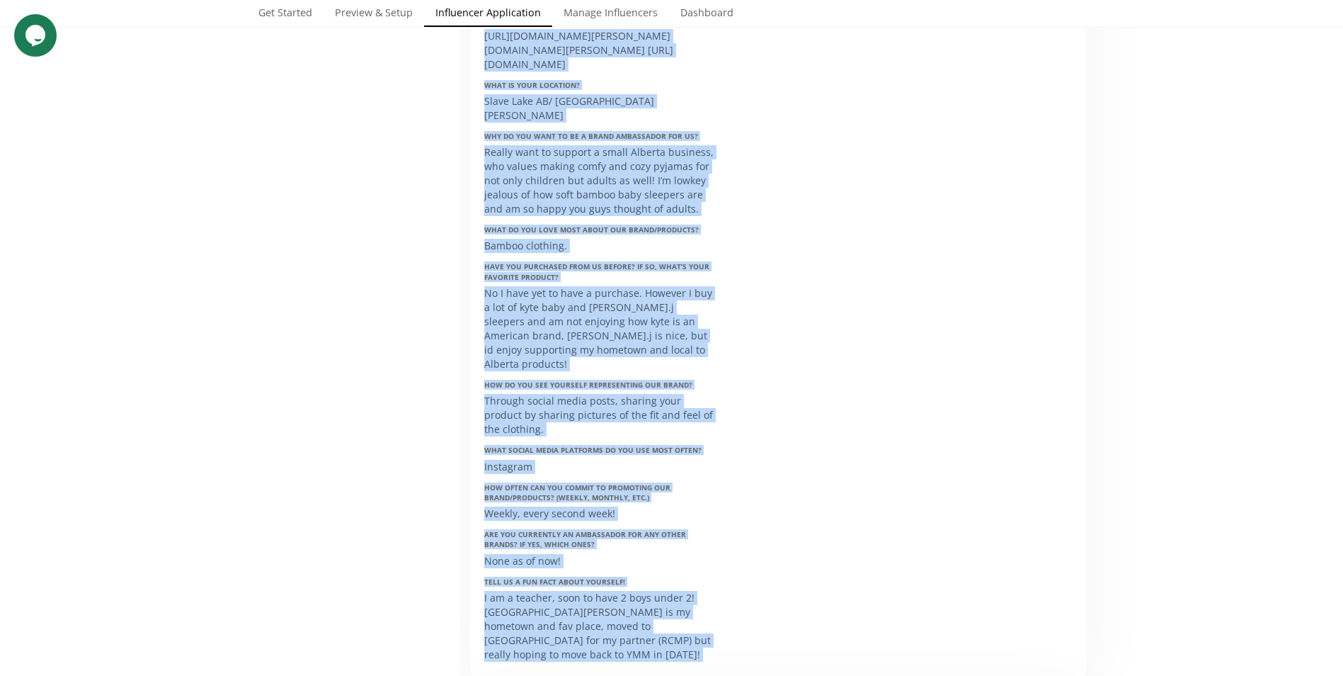
scroll to position [5873, 0]
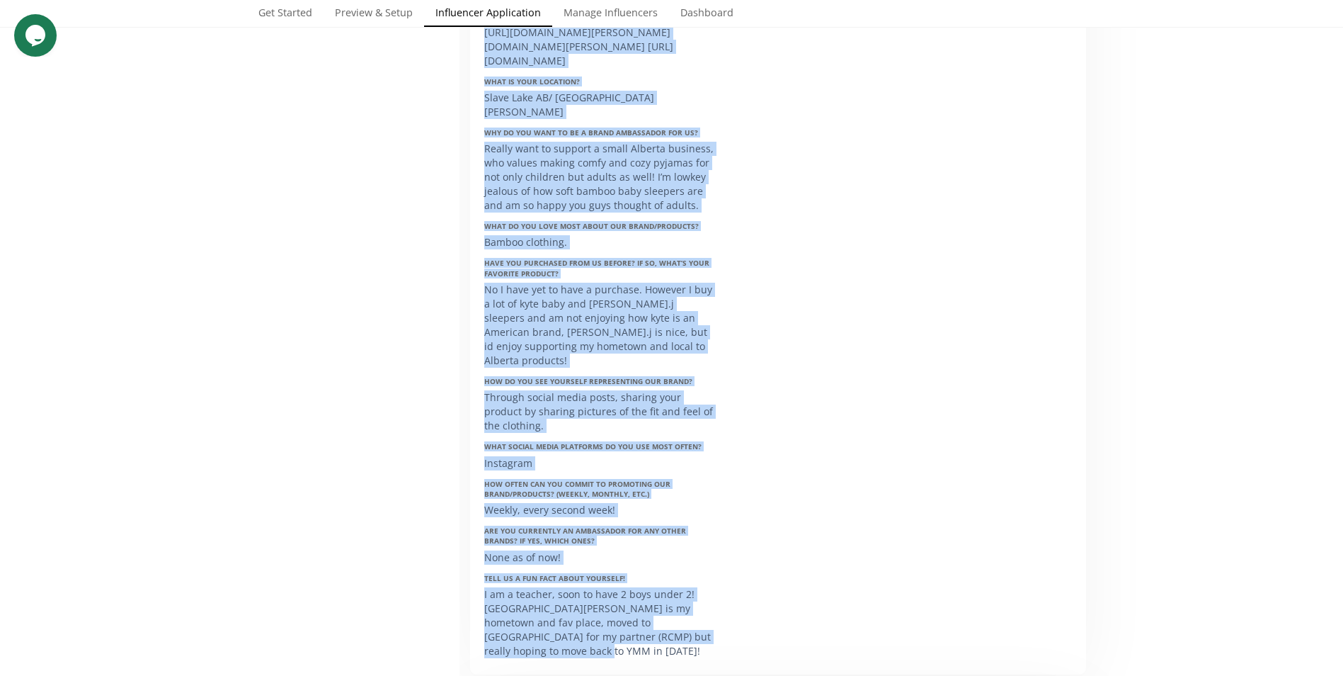
drag, startPoint x: 484, startPoint y: 316, endPoint x: 707, endPoint y: 521, distance: 302.7
click at [707, 521] on div "Name Courtney Bursey Email courtney.bursey@hotmail.com Please share your social…" at bounding box center [778, 286] width 616 height 776
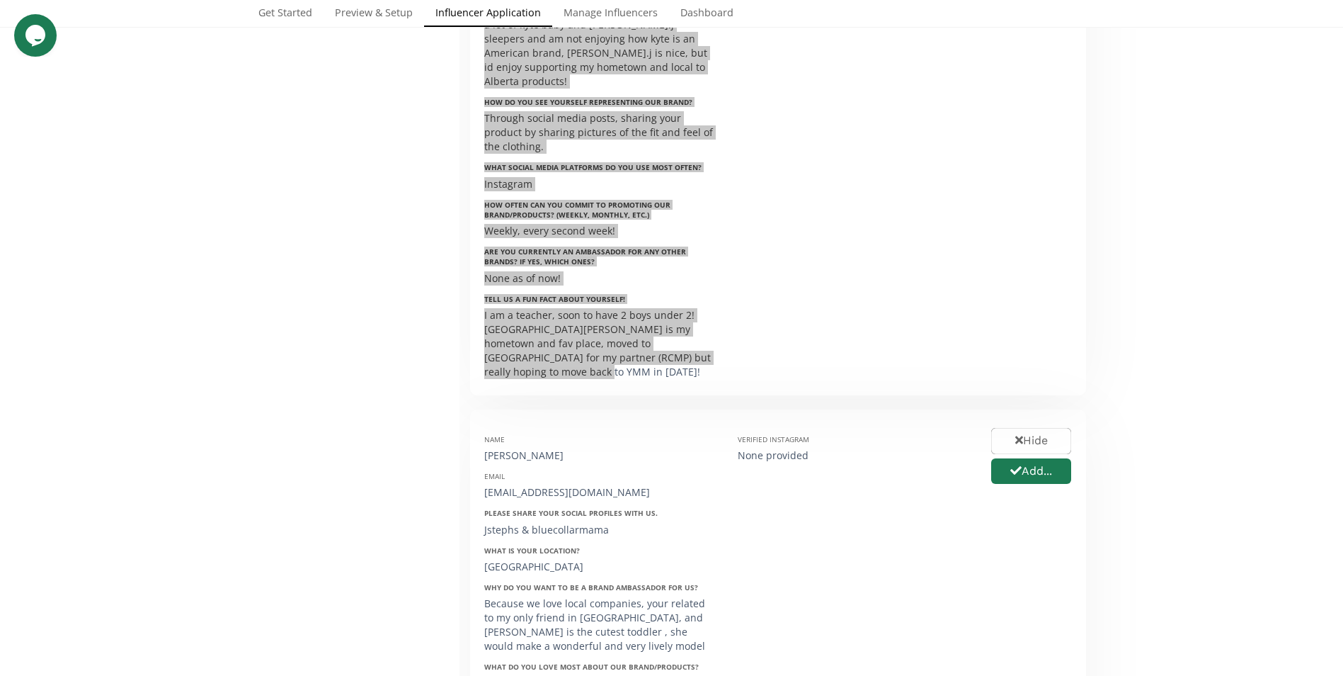
scroll to position [6156, 0]
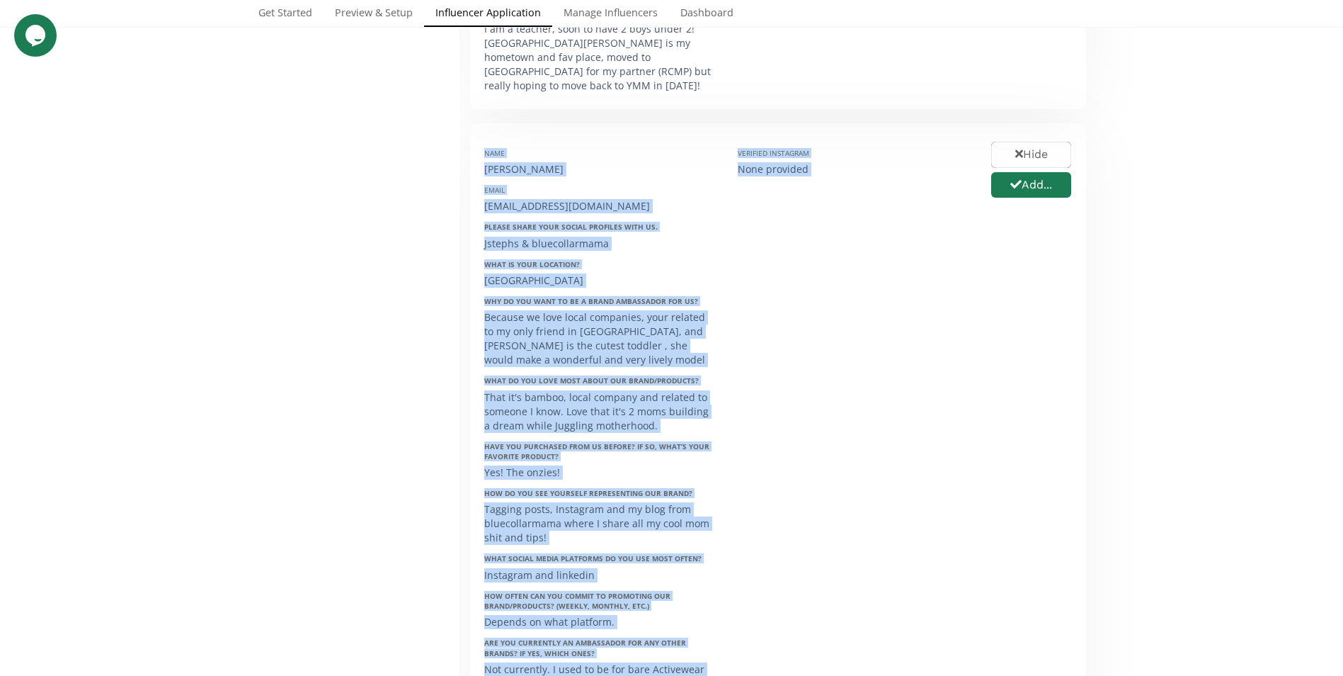
scroll to position [6549, 0]
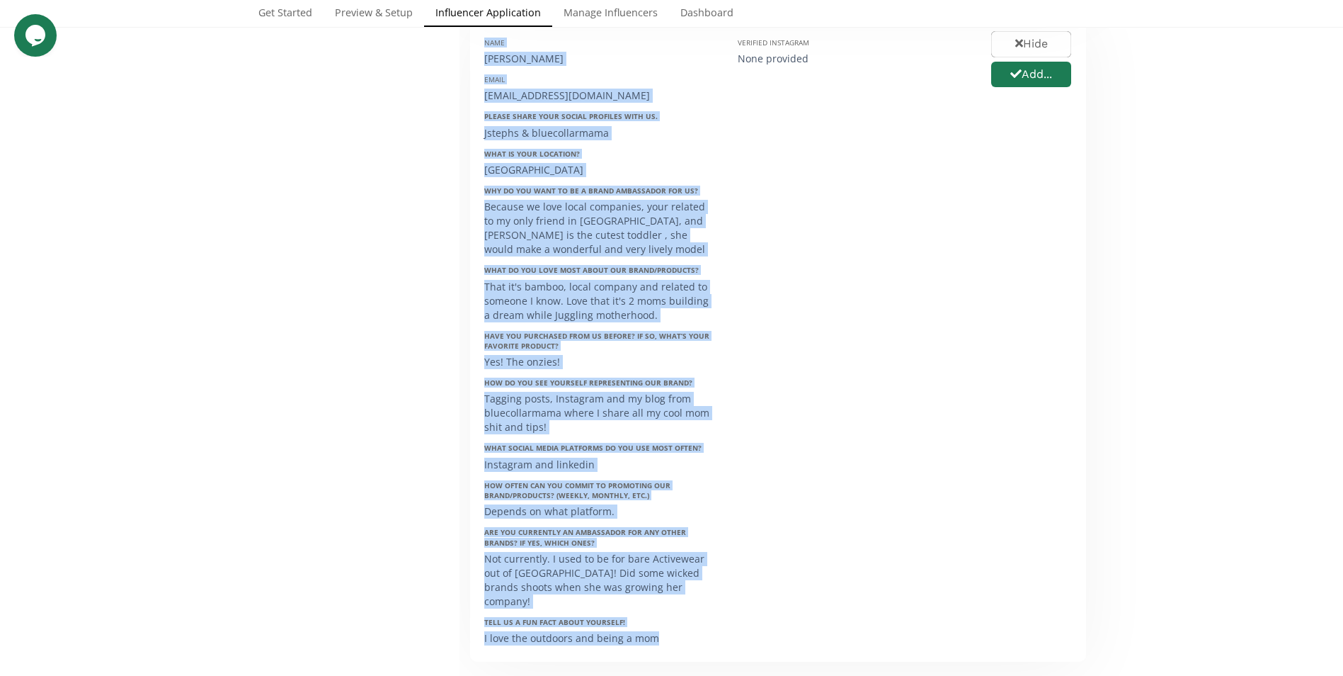
drag, startPoint x: 484, startPoint y: 295, endPoint x: 677, endPoint y: 478, distance: 266.0
click at [677, 478] on div "Name Jessica Stephens Email jessicastephens72@gmail.com Please share your socia…" at bounding box center [601, 337] width 254 height 620
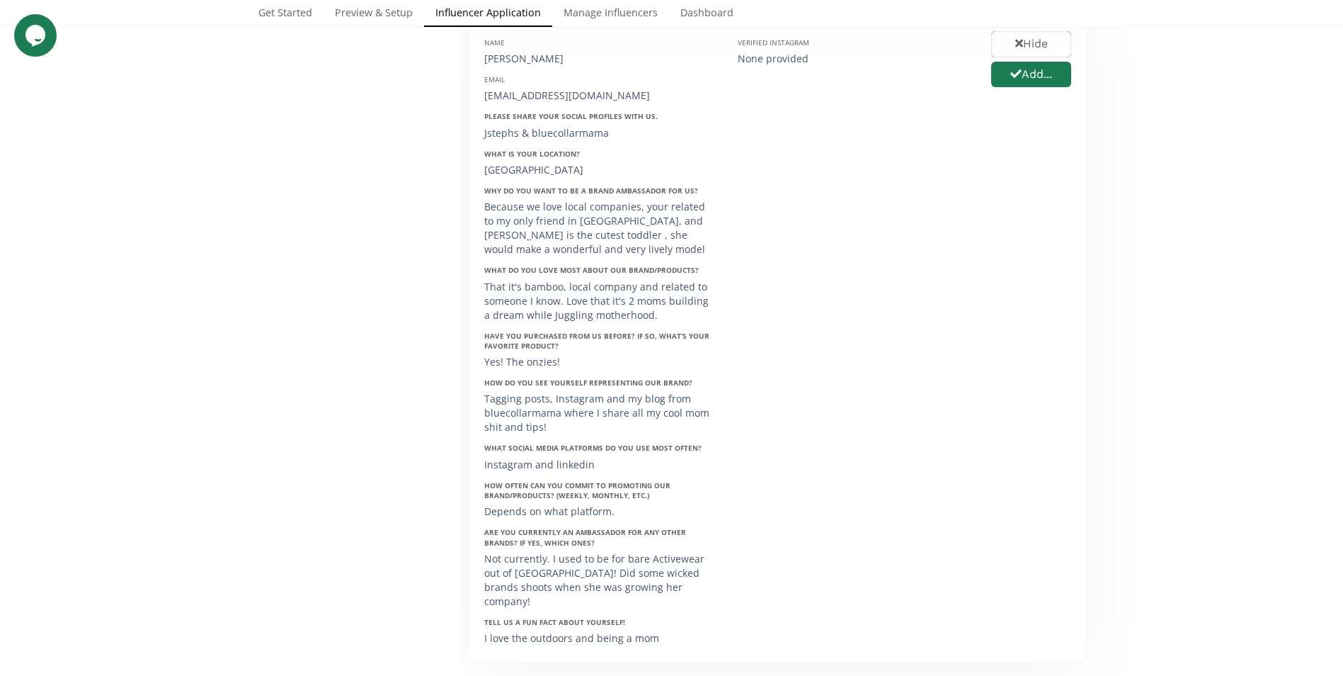
click at [758, 464] on div "Verified Instagram None provided" at bounding box center [854, 337] width 254 height 620
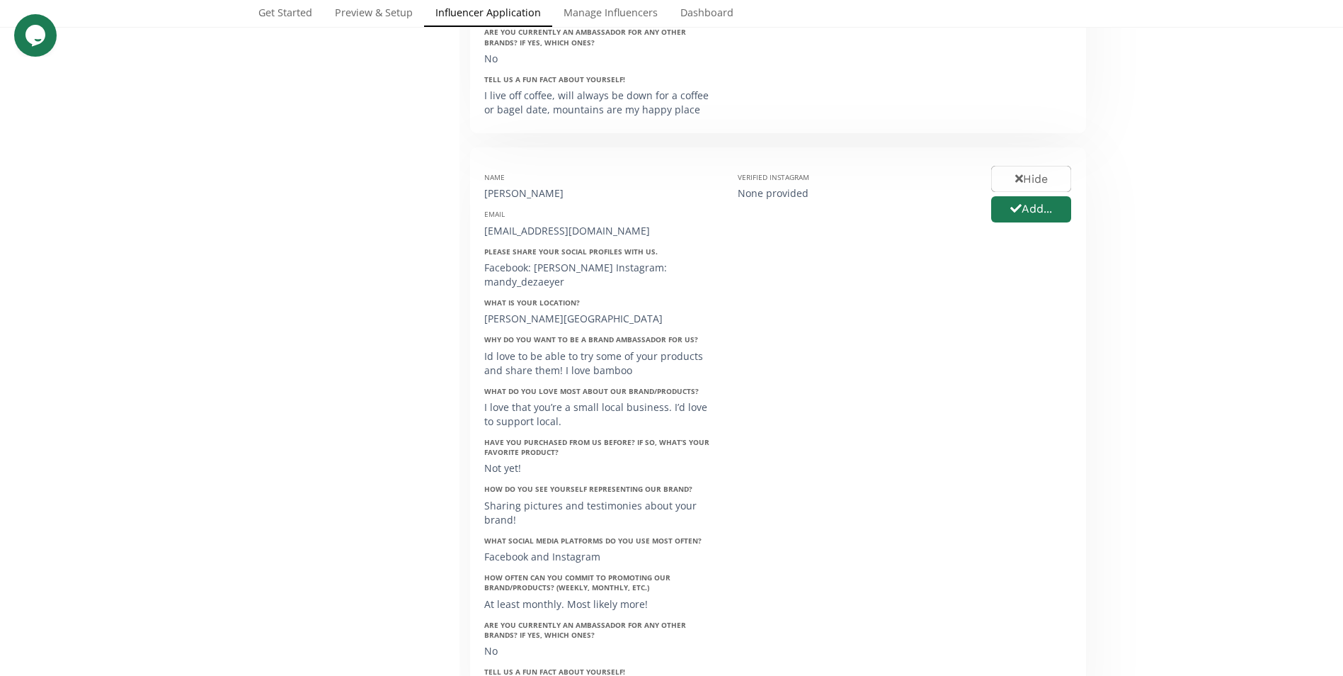
scroll to position [0, 0]
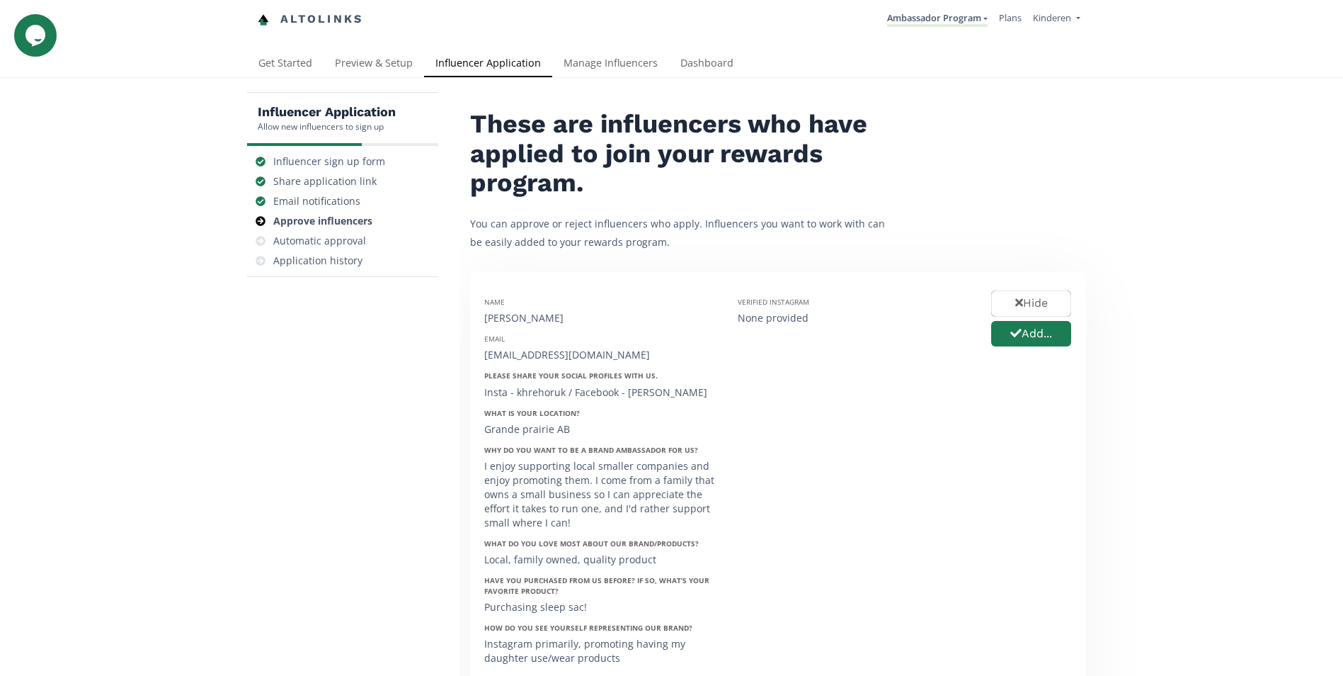
click at [509, 64] on link "Influencer Application" at bounding box center [488, 64] width 128 height 28
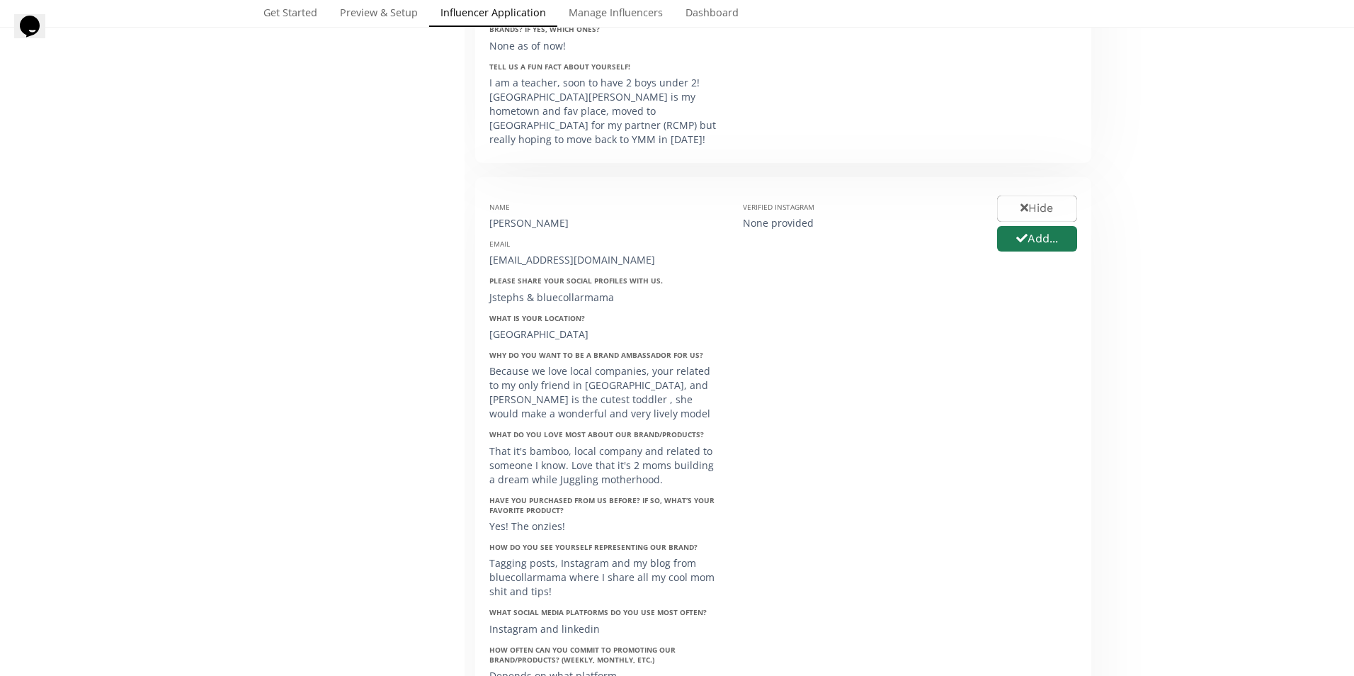
scroll to position [6243, 0]
